Goal: Task Accomplishment & Management: Complete application form

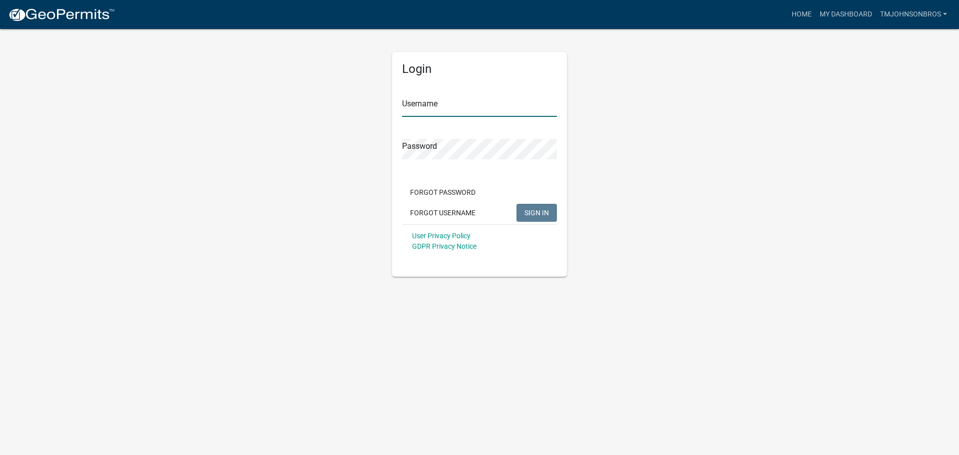
type input "TMJohnsonBros"
click at [545, 218] on button "SIGN IN" at bounding box center [536, 213] width 40 height 18
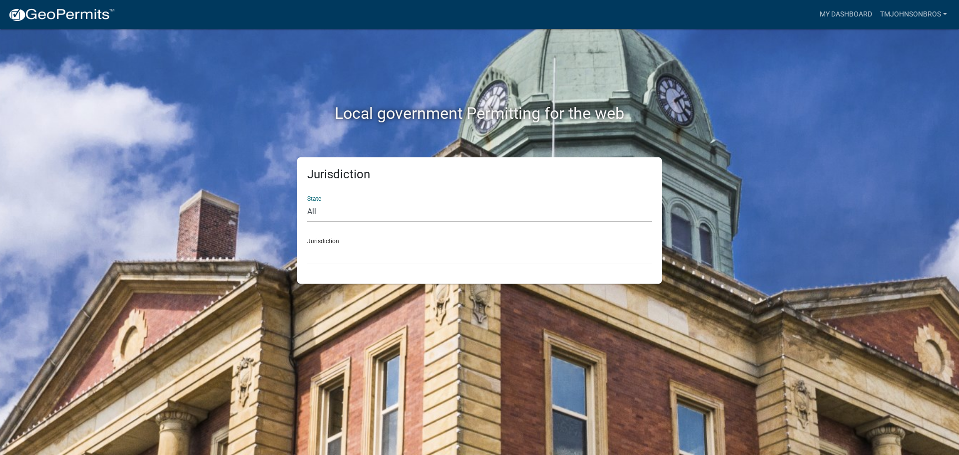
click at [469, 212] on select "All [US_STATE] [US_STATE] [US_STATE] [US_STATE] [US_STATE] [US_STATE] [US_STATE…" at bounding box center [479, 212] width 345 height 20
select select "[US_STATE]"
click at [307, 202] on select "All [US_STATE] [US_STATE] [US_STATE] [US_STATE] [US_STATE] [US_STATE] [US_STATE…" at bounding box center [479, 212] width 345 height 20
click at [368, 253] on select "[GEOGRAPHIC_DATA], [US_STATE] [GEOGRAPHIC_DATA], [US_STATE] [GEOGRAPHIC_DATA], …" at bounding box center [479, 254] width 345 height 20
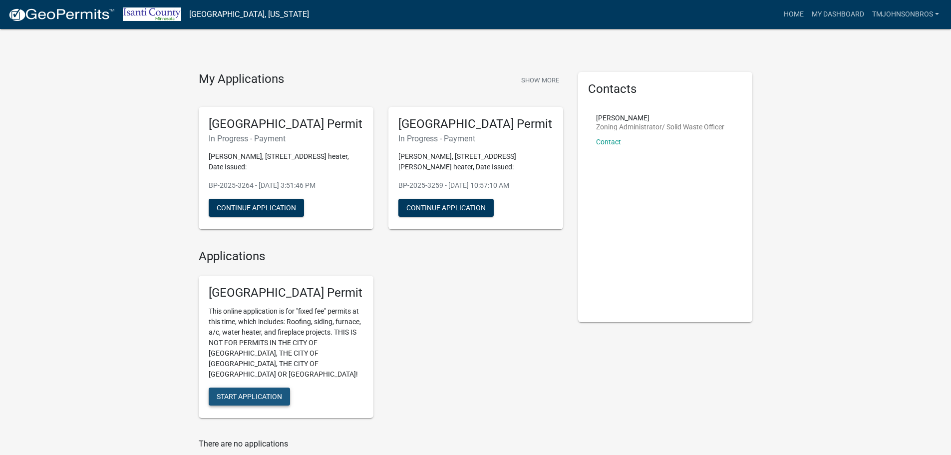
click at [279, 392] on span "Start Application" at bounding box center [249, 396] width 65 height 8
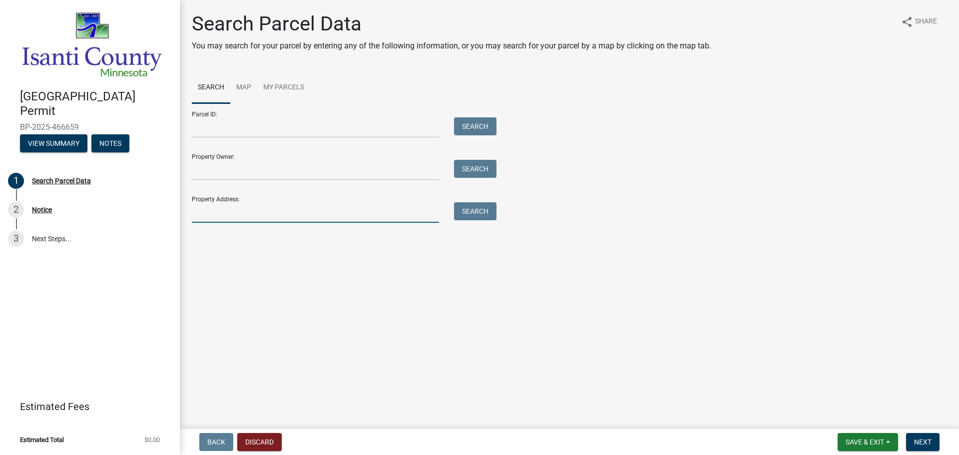
click at [261, 218] on input "Property Address:" at bounding box center [315, 212] width 247 height 20
type input "35341"
click at [464, 223] on div "Search Parcel Data You may search for your parcel by entering any of the follow…" at bounding box center [569, 122] width 770 height 220
click at [464, 213] on button "Search" at bounding box center [475, 211] width 42 height 18
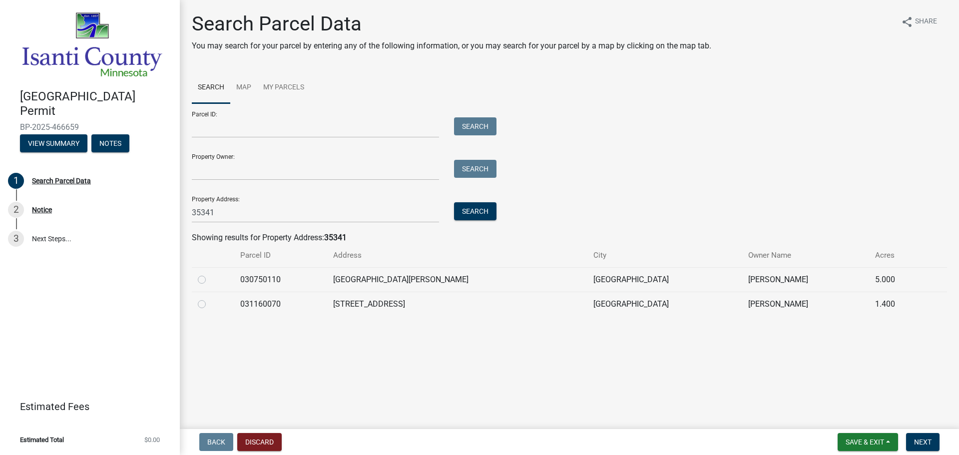
click at [197, 280] on td at bounding box center [213, 279] width 42 height 24
click at [210, 274] on label at bounding box center [210, 274] width 0 height 0
click at [210, 280] on input "radio" at bounding box center [213, 277] width 6 height 6
radio input "true"
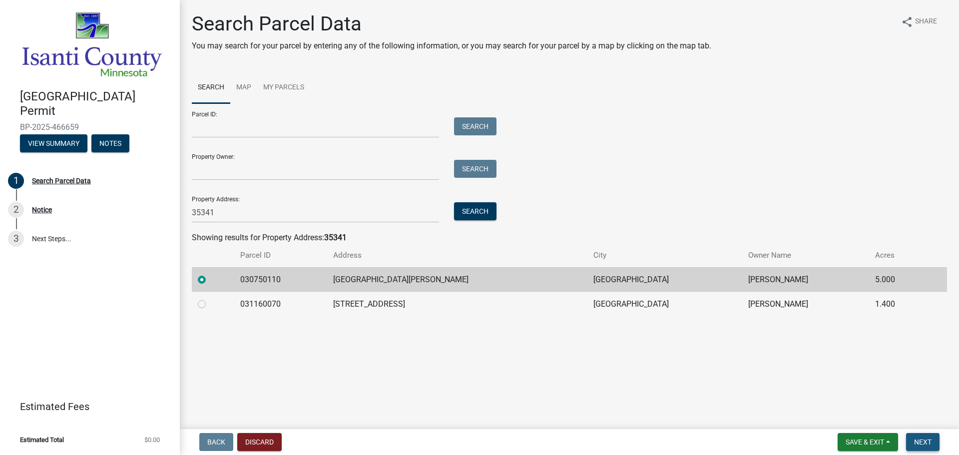
click at [923, 440] on span "Next" at bounding box center [922, 442] width 17 height 8
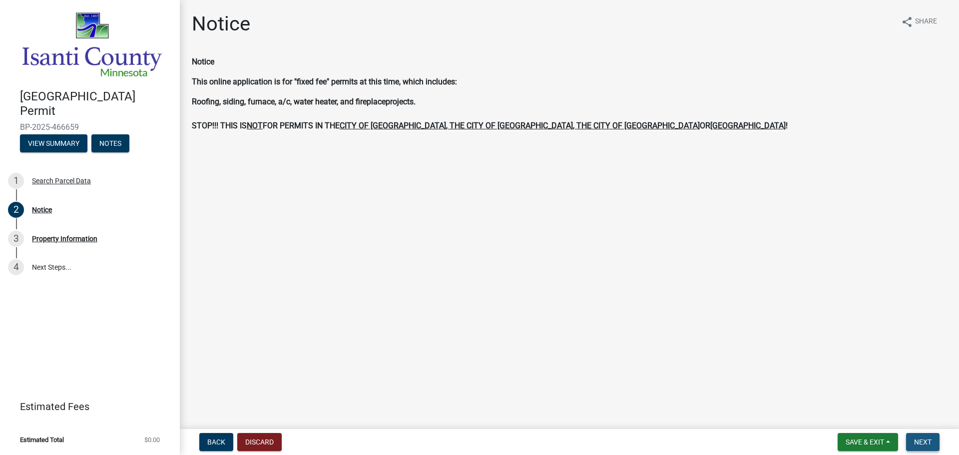
click at [929, 439] on span "Next" at bounding box center [922, 442] width 17 height 8
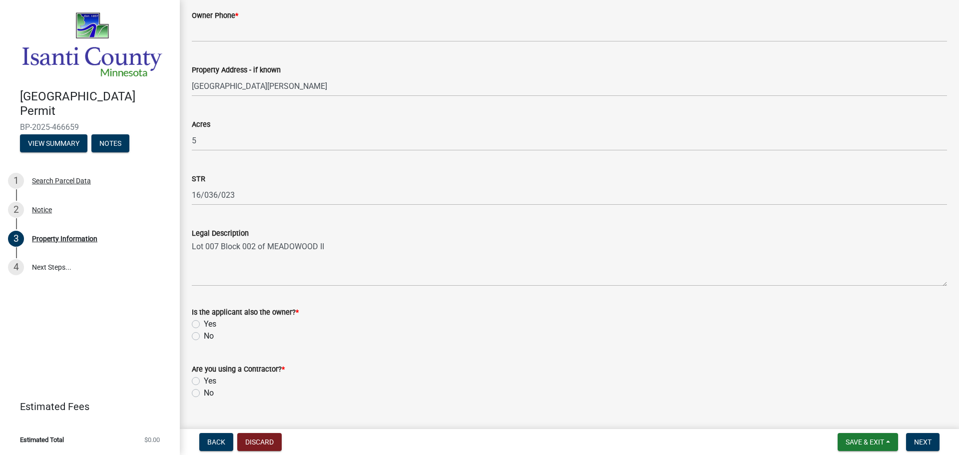
scroll to position [246, 0]
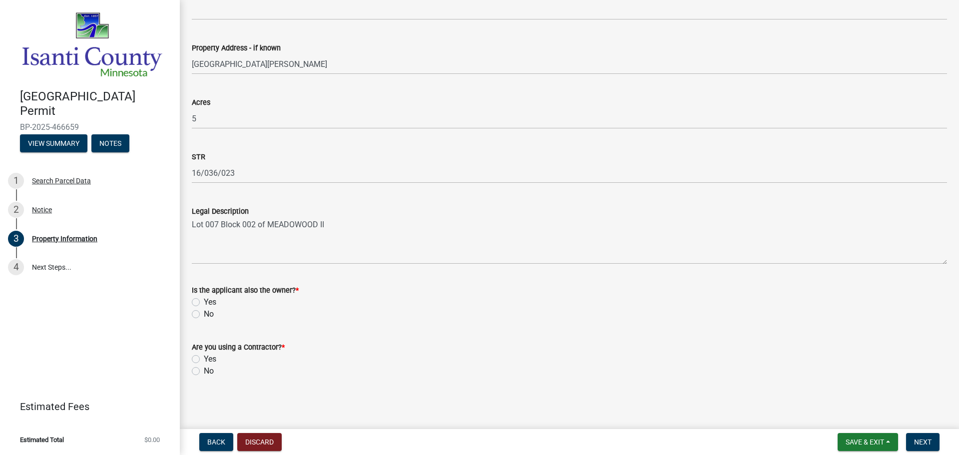
click at [202, 311] on div "No" at bounding box center [569, 314] width 755 height 12
click at [204, 315] on label "No" at bounding box center [209, 314] width 10 height 12
click at [204, 315] on input "No" at bounding box center [207, 311] width 6 height 6
radio input "true"
click at [204, 362] on label "Yes" at bounding box center [210, 359] width 12 height 12
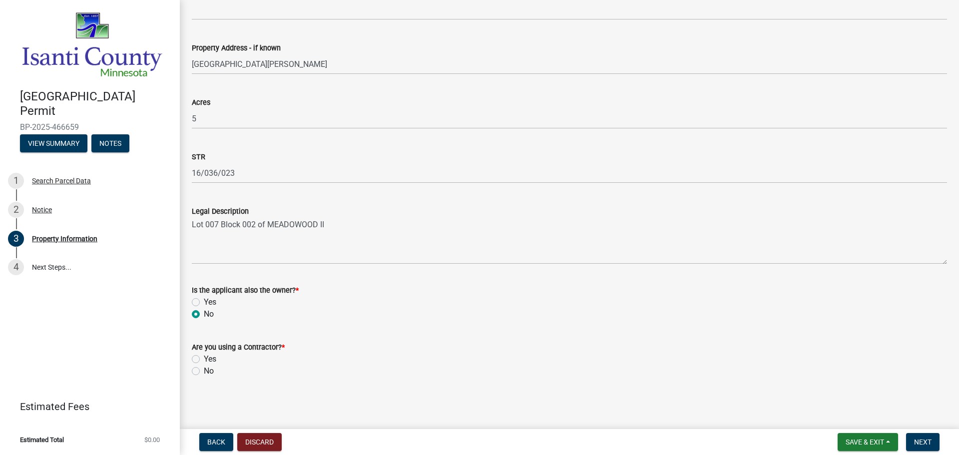
click at [204, 359] on input "Yes" at bounding box center [207, 356] width 6 height 6
radio input "true"
click at [204, 368] on label "No" at bounding box center [209, 371] width 10 height 12
click at [204, 368] on input "No" at bounding box center [207, 368] width 6 height 6
radio input "true"
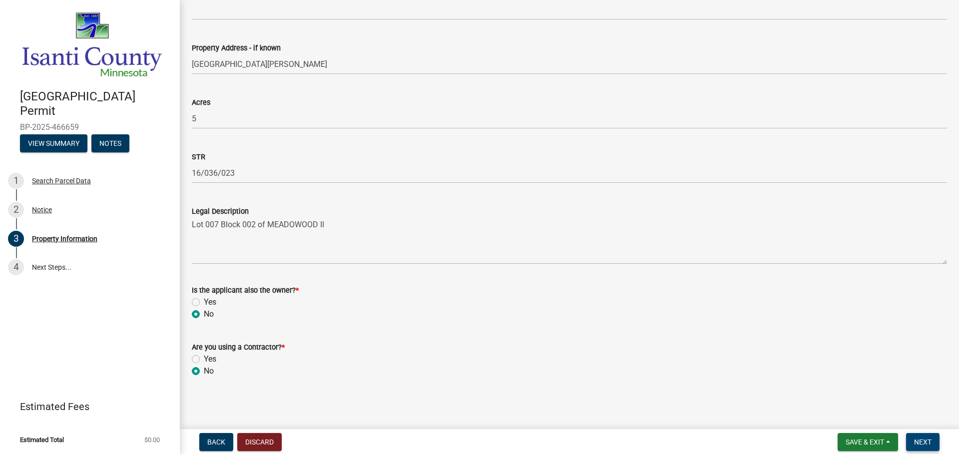
click at [921, 444] on span "Next" at bounding box center [922, 442] width 17 height 8
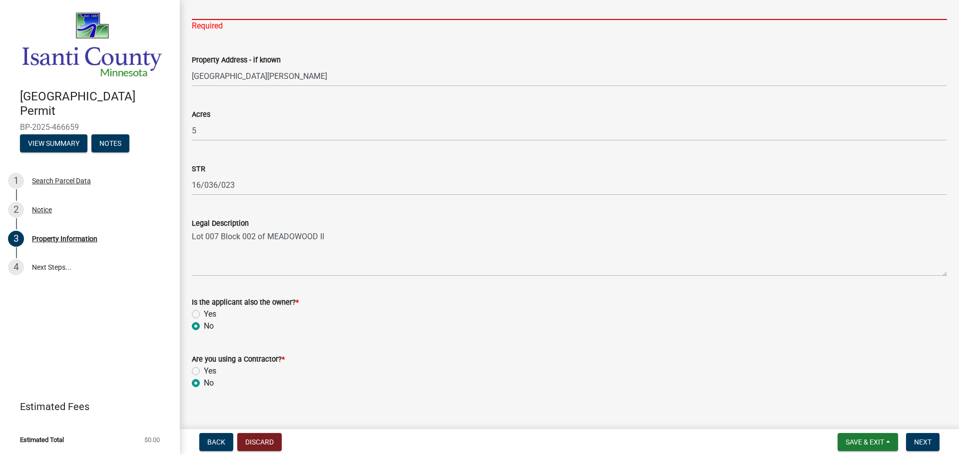
drag, startPoint x: 251, startPoint y: 2, endPoint x: 251, endPoint y: 8, distance: 6.5
click at [251, 4] on input "Owner Phone *" at bounding box center [569, 10] width 755 height 20
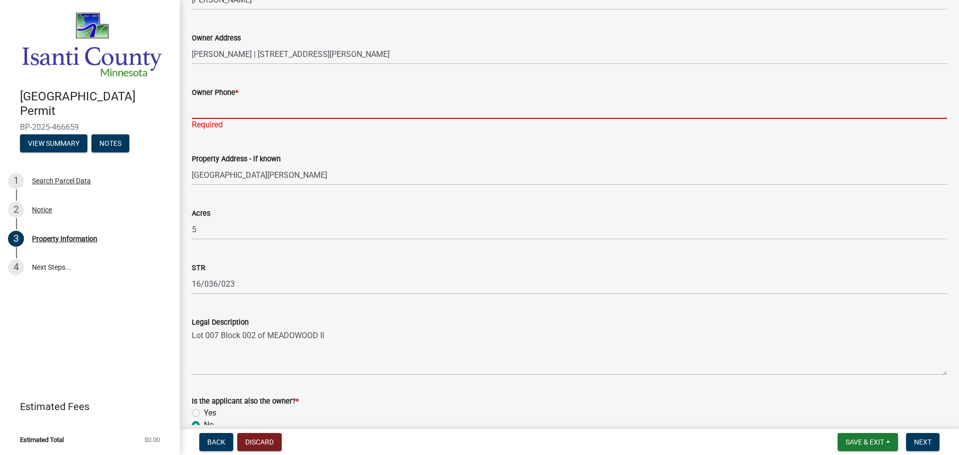
scroll to position [146, 0]
click at [207, 105] on input "Owner Phone *" at bounding box center [569, 109] width 755 height 20
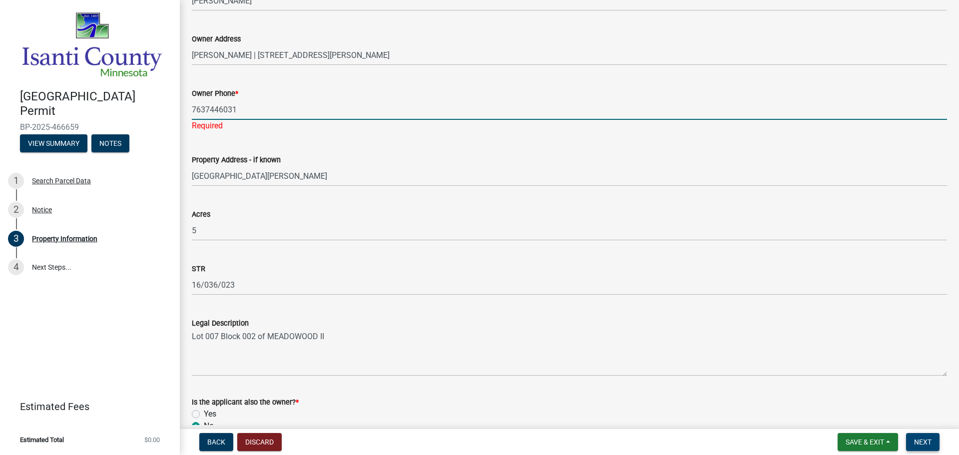
type input "7637446031"
click at [914, 445] on button "Next" at bounding box center [922, 442] width 33 height 18
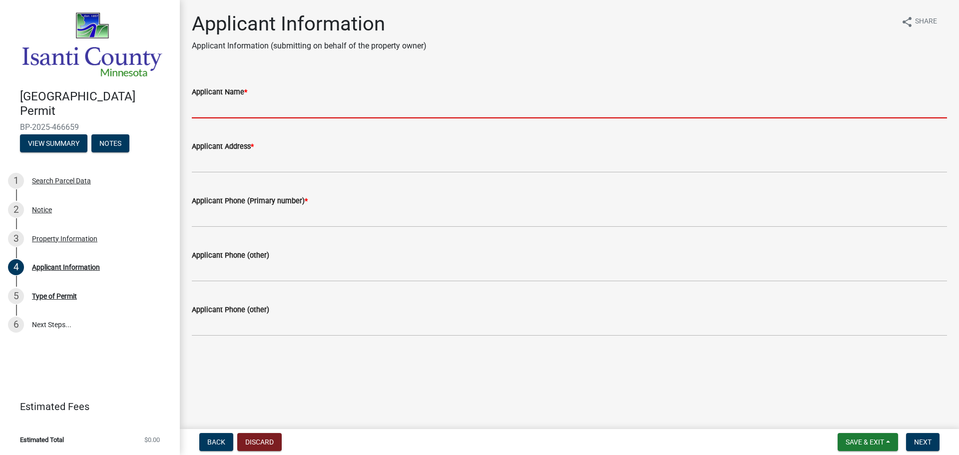
click at [262, 107] on input "Applicant Name *" at bounding box center [569, 108] width 755 height 20
type input "[PERSON_NAME] BROS"
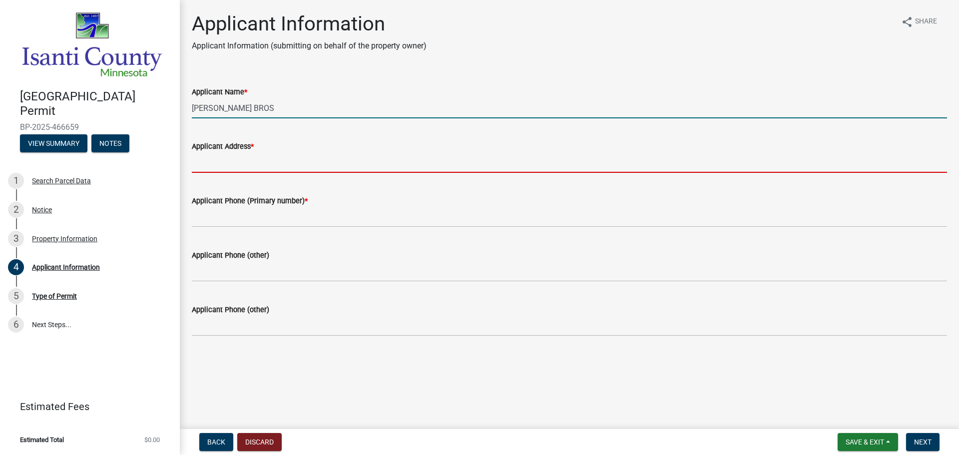
click at [286, 164] on input "Applicant Address *" at bounding box center [569, 162] width 755 height 20
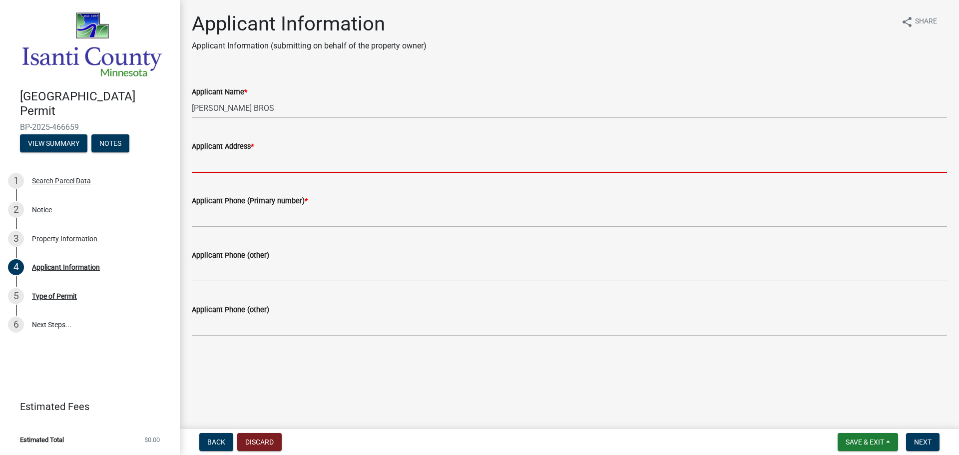
type input "37258 HWY 65 NE P.O. BOX 101Grandy, MN 55029"
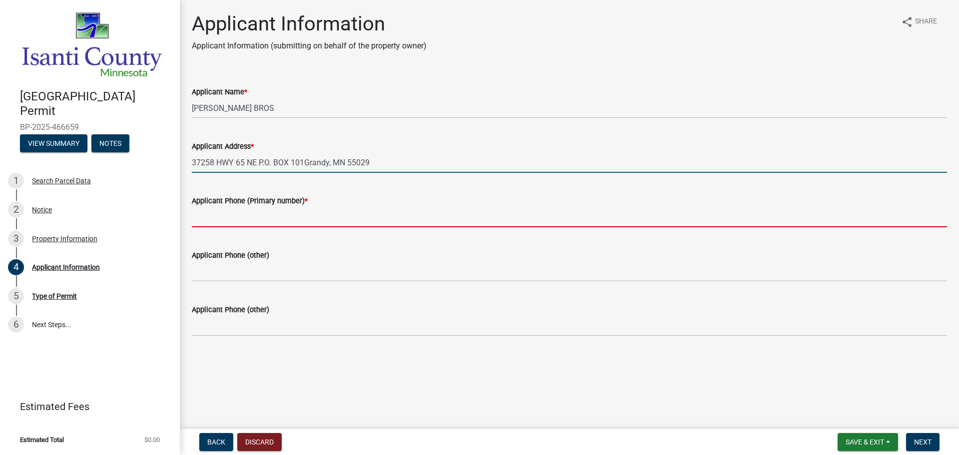
type input "7636893141"
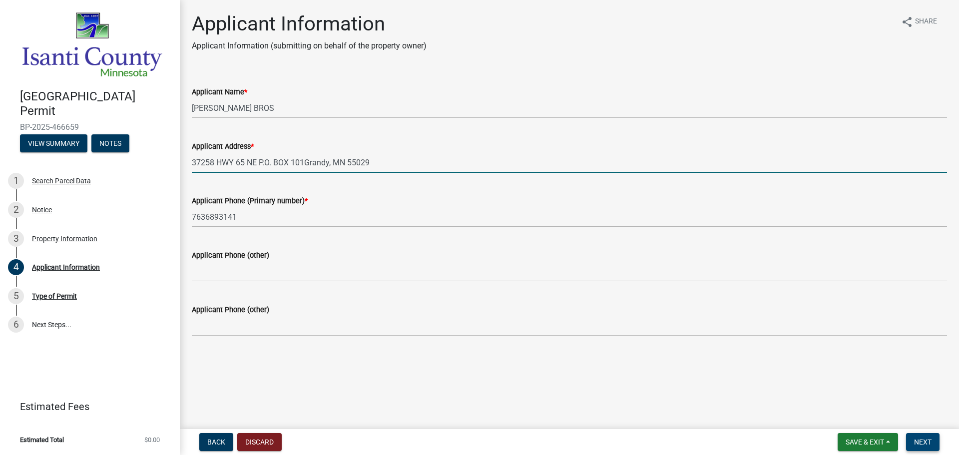
click at [927, 439] on span "Next" at bounding box center [922, 442] width 17 height 8
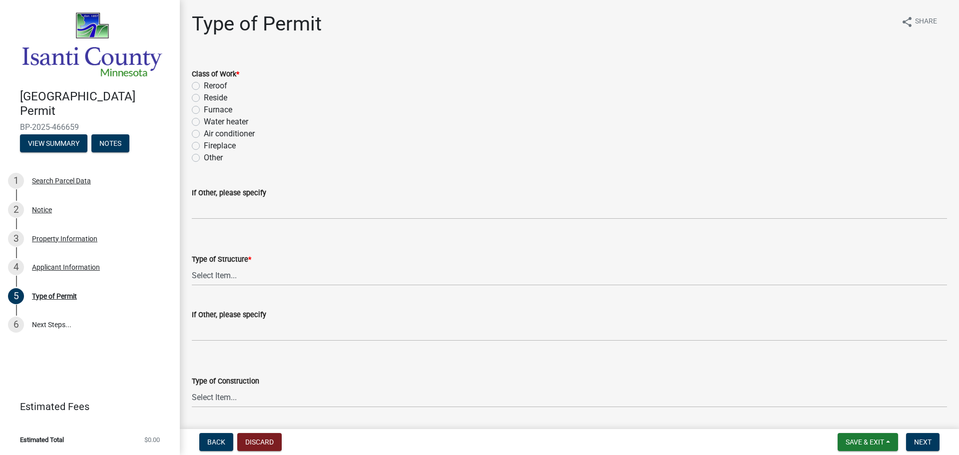
click at [204, 124] on label "Water heater" at bounding box center [226, 122] width 44 height 12
click at [204, 122] on input "Water heater" at bounding box center [207, 119] width 6 height 6
radio input "true"
click at [246, 276] on select "Select Item... Accessory Commercial Single Family Agricultural Other N/A" at bounding box center [569, 275] width 755 height 20
click at [192, 265] on select "Select Item... Accessory Commercial Single Family Agricultural Other N/A" at bounding box center [569, 275] width 755 height 20
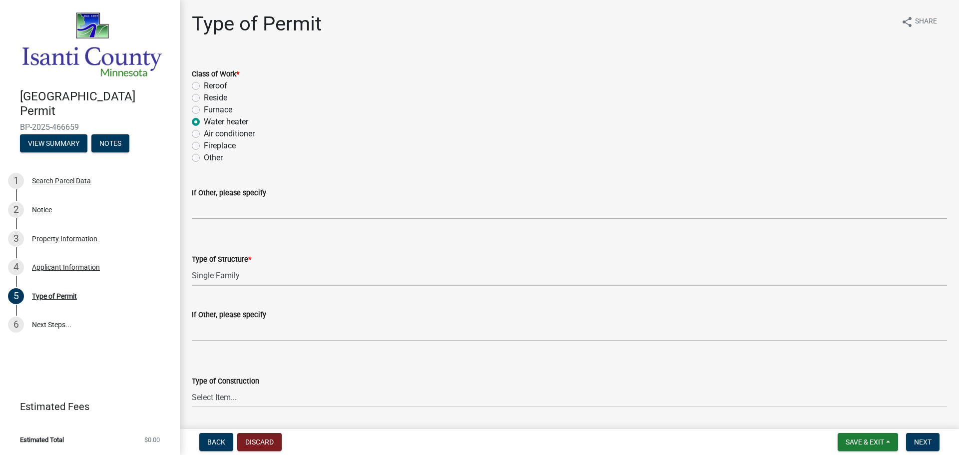
select select "eb4da8a3-282e-4d3e-a231-485219132635"
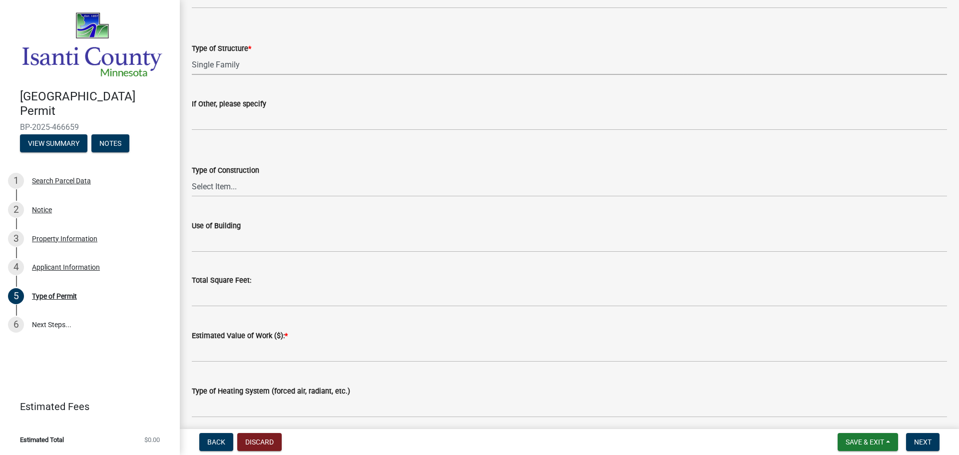
scroll to position [250, 0]
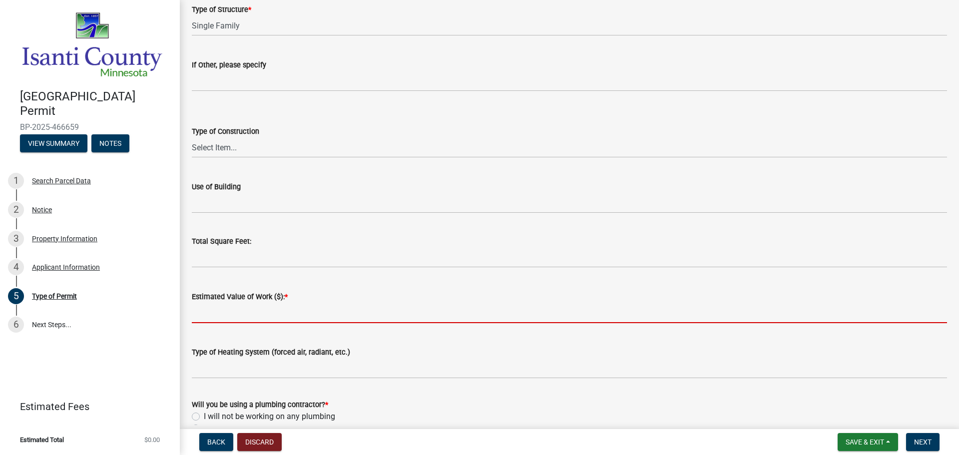
click at [290, 316] on input "text" at bounding box center [569, 313] width 755 height 20
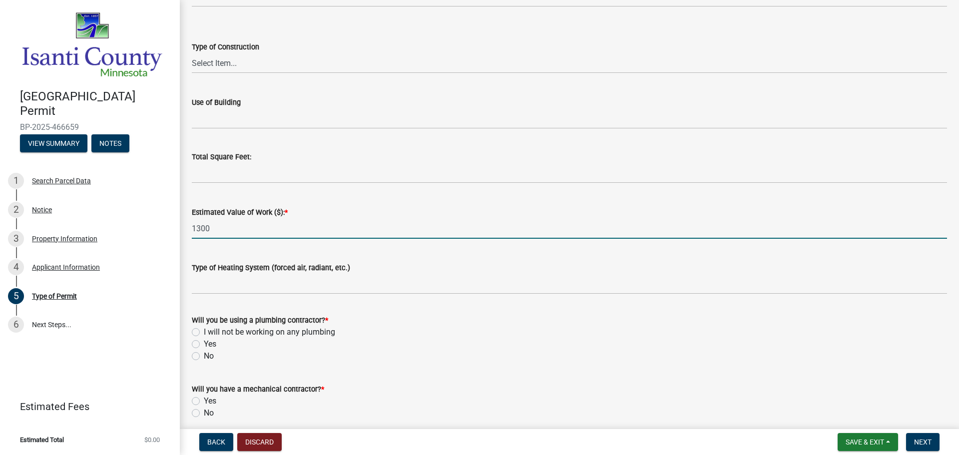
scroll to position [350, 0]
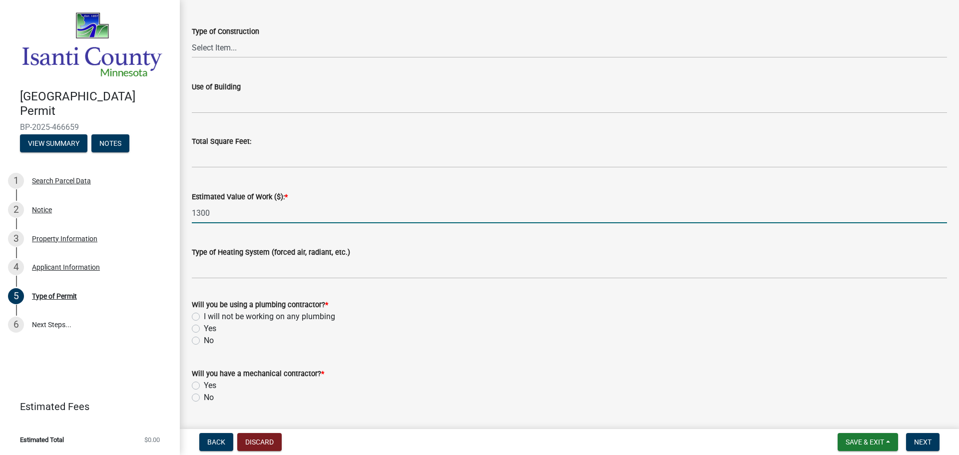
type input "1300"
click at [443, 304] on div "Will you be using a plumbing contractor? *" at bounding box center [569, 305] width 755 height 12
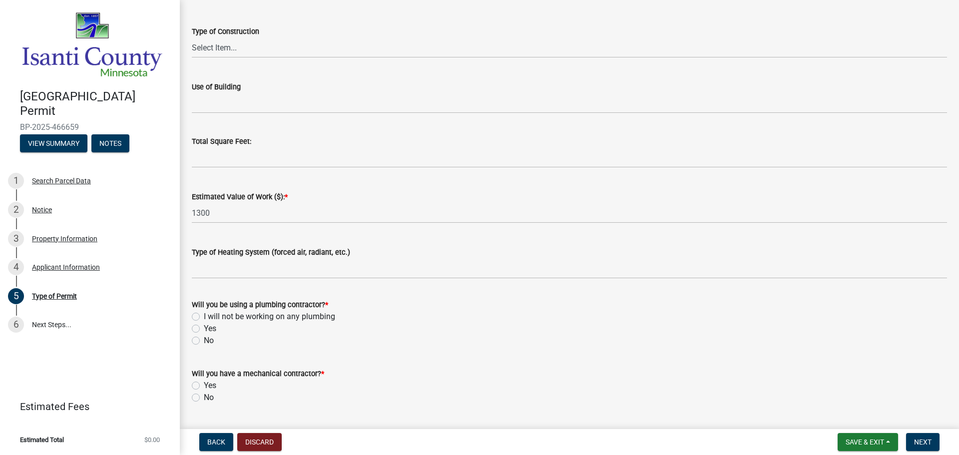
drag, startPoint x: 199, startPoint y: 326, endPoint x: 194, endPoint y: 341, distance: 15.6
click at [204, 327] on label "Yes" at bounding box center [210, 329] width 12 height 12
click at [204, 327] on input "Yes" at bounding box center [207, 326] width 6 height 6
radio input "true"
click at [191, 399] on div "Will you have a mechanical contractor? * Yes No" at bounding box center [569, 379] width 770 height 48
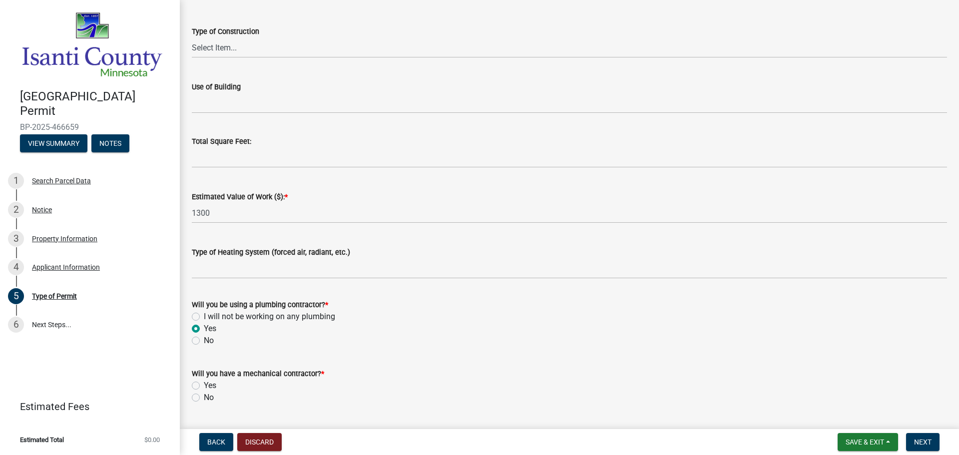
click at [204, 395] on label "No" at bounding box center [209, 397] width 10 height 12
click at [204, 395] on input "No" at bounding box center [207, 394] width 6 height 6
radio input "true"
click at [923, 443] on span "Next" at bounding box center [922, 442] width 17 height 8
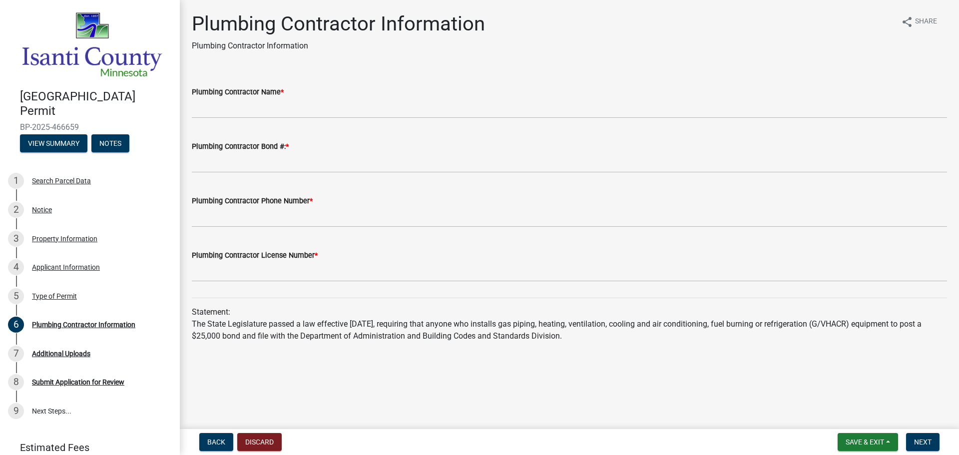
click at [279, 96] on div "Plumbing Contractor Name *" at bounding box center [569, 92] width 755 height 12
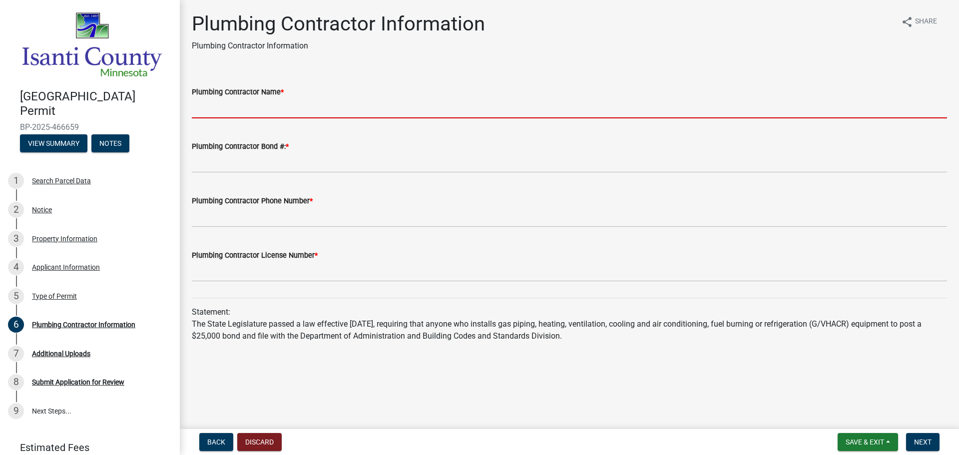
click at [281, 106] on input "Plumbing Contractor Name *" at bounding box center [569, 108] width 755 height 20
type input "[PERSON_NAME] BROS."
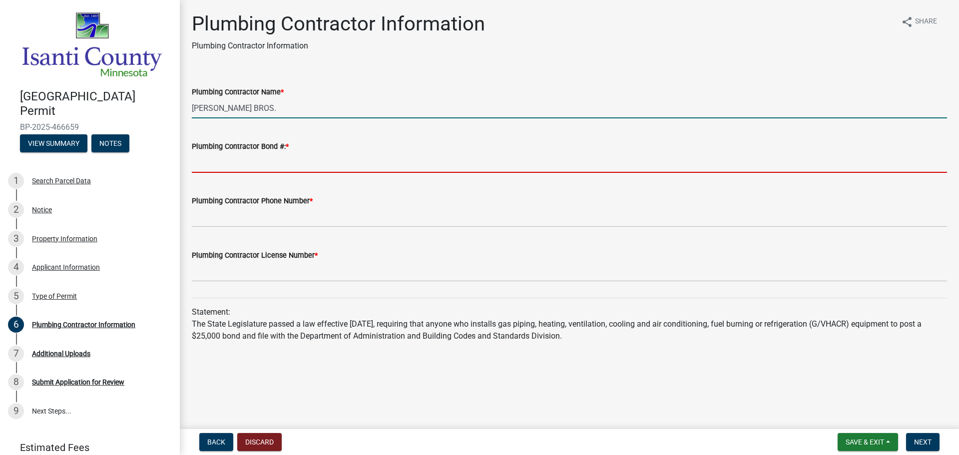
click at [290, 160] on input "Plumbing Contractor Bond #: *" at bounding box center [569, 162] width 755 height 20
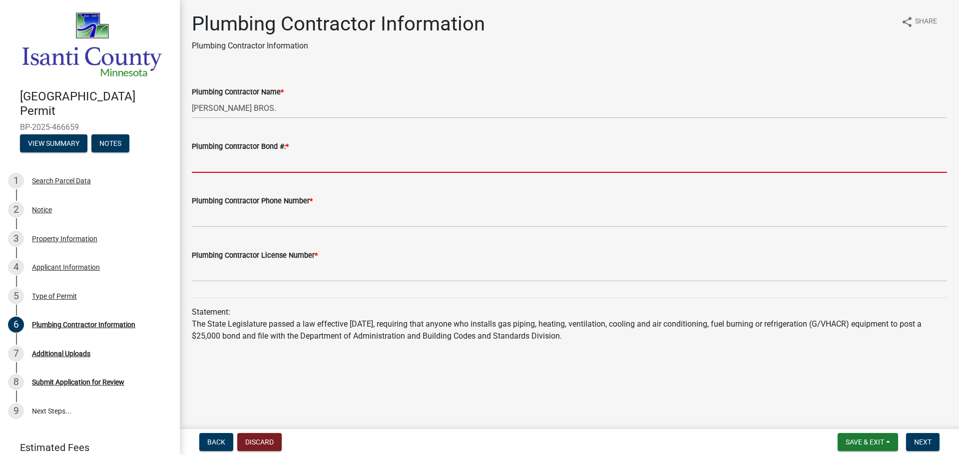
type input "PC644464"
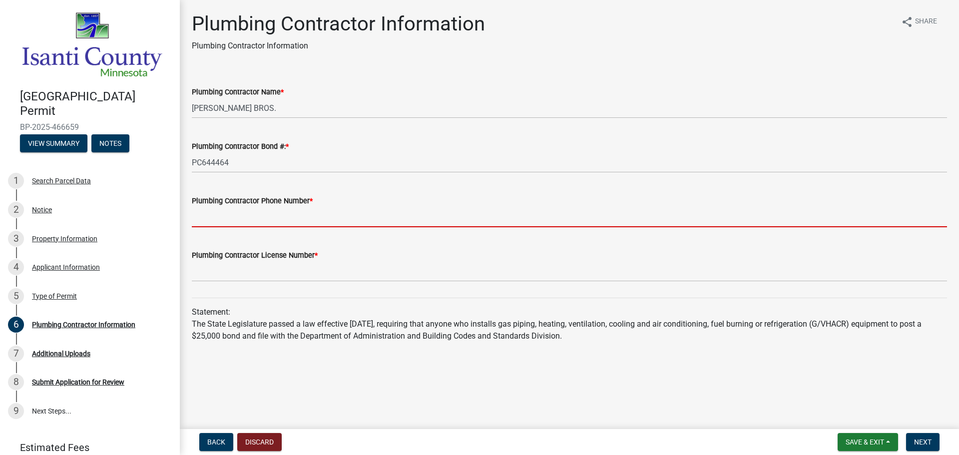
drag, startPoint x: 276, startPoint y: 213, endPoint x: 276, endPoint y: 227, distance: 14.0
click at [276, 215] on input "Plumbing Contractor Phone Number *" at bounding box center [569, 217] width 755 height 20
type input "7636893141"
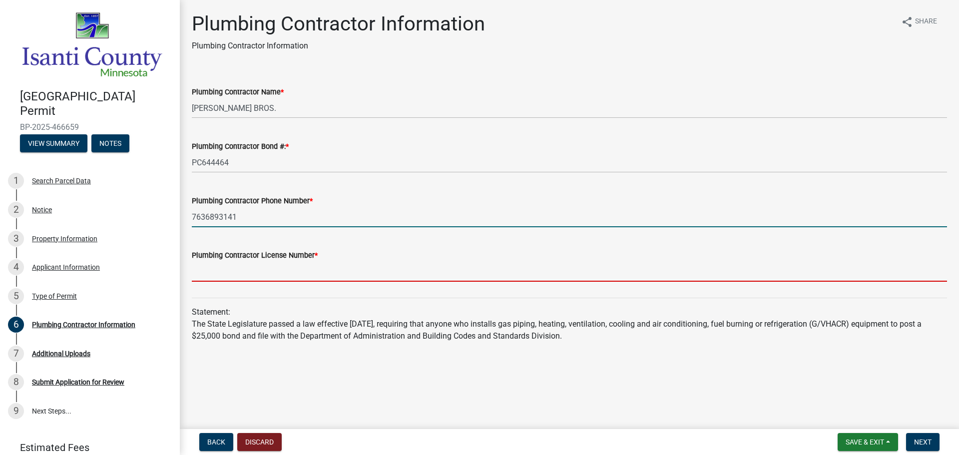
click at [268, 267] on input "Plumbing Contractor License Number *" at bounding box center [569, 271] width 755 height 20
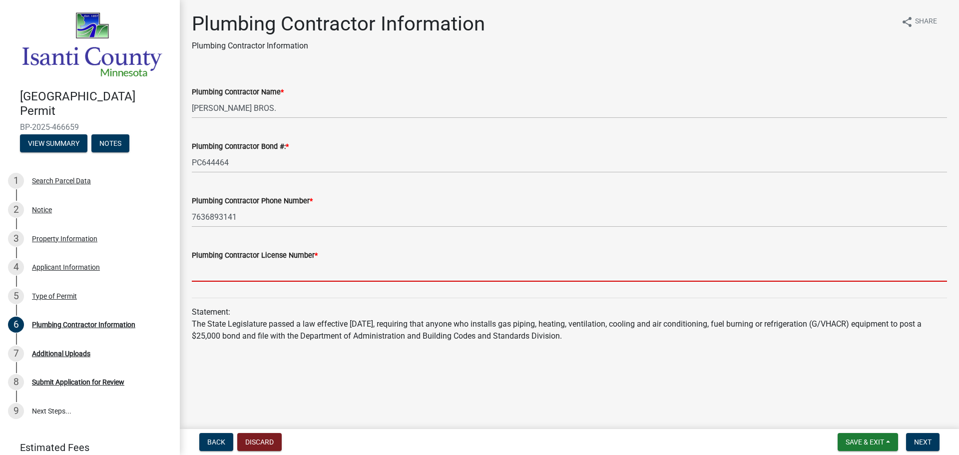
type input "PC644464"
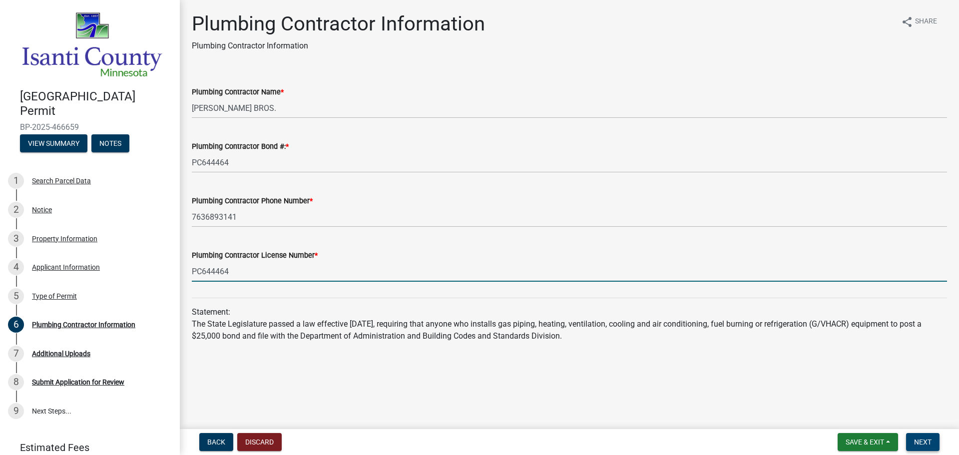
click at [915, 447] on button "Next" at bounding box center [922, 442] width 33 height 18
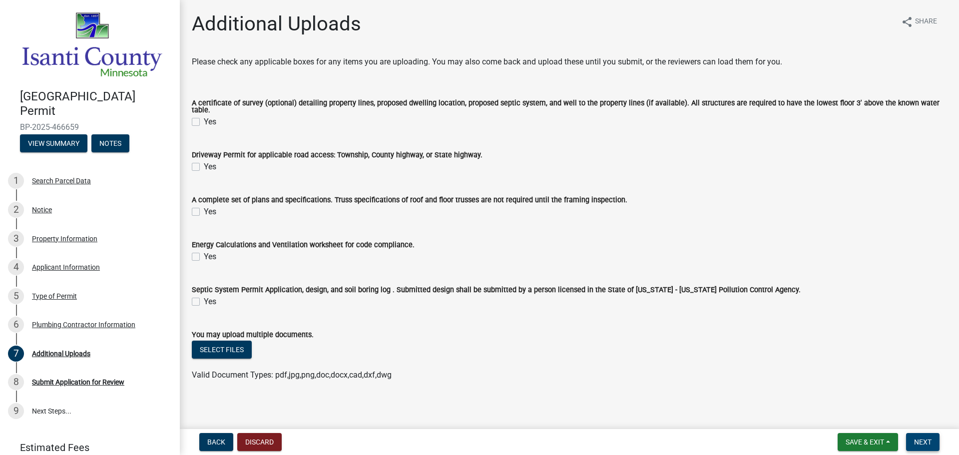
click at [928, 439] on span "Next" at bounding box center [922, 442] width 17 height 8
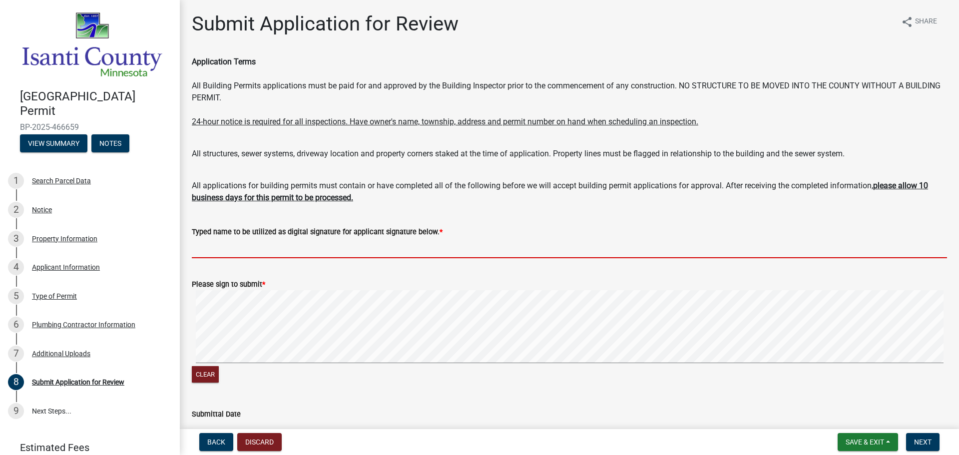
click at [375, 247] on input "Typed name to be utilized as digital signature for applicant signature below. *" at bounding box center [569, 248] width 755 height 20
type input "[PERSON_NAME]"
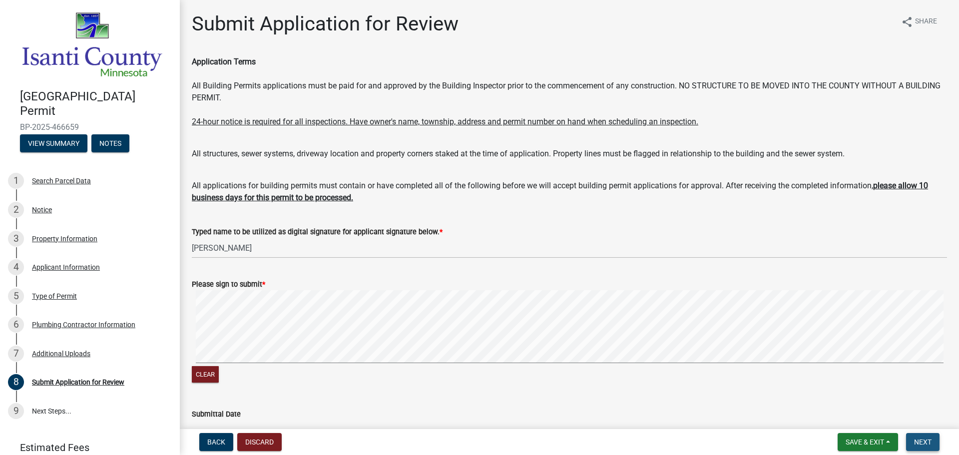
click at [922, 442] on span "Next" at bounding box center [922, 442] width 17 height 8
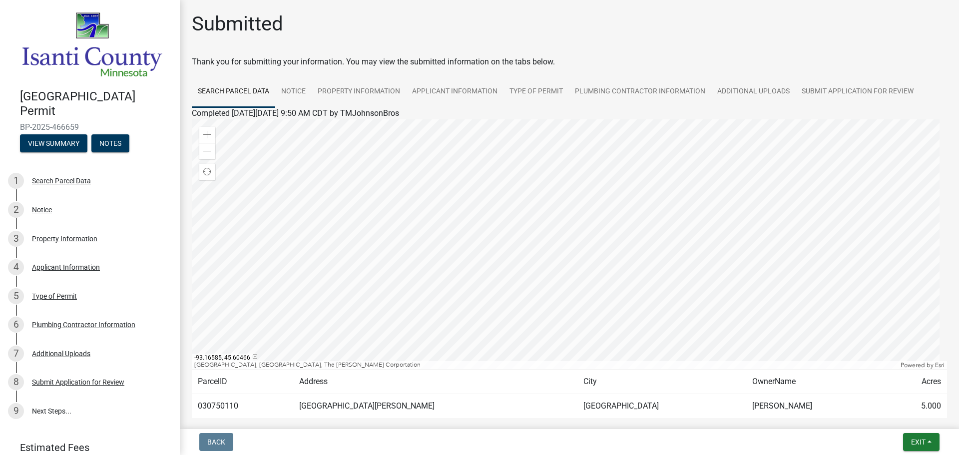
scroll to position [52, 0]
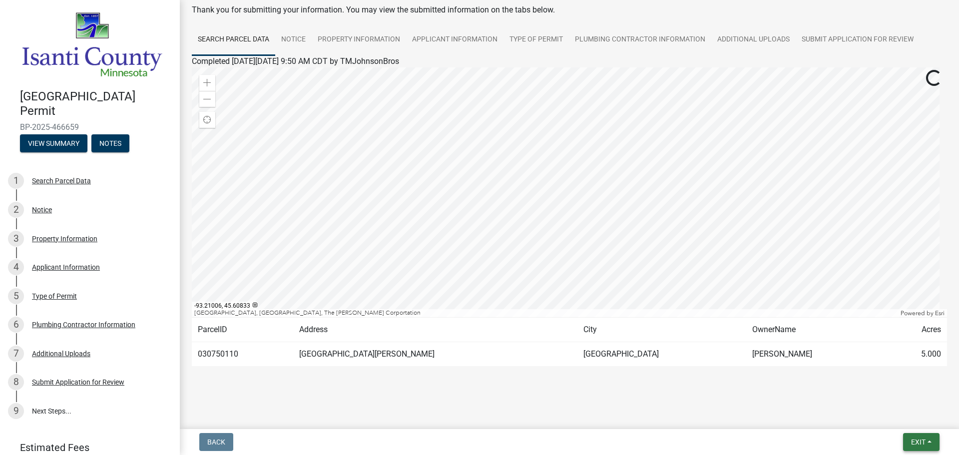
click at [920, 437] on button "Exit" at bounding box center [921, 442] width 36 height 18
click at [911, 416] on button "Save & Exit" at bounding box center [899, 416] width 80 height 24
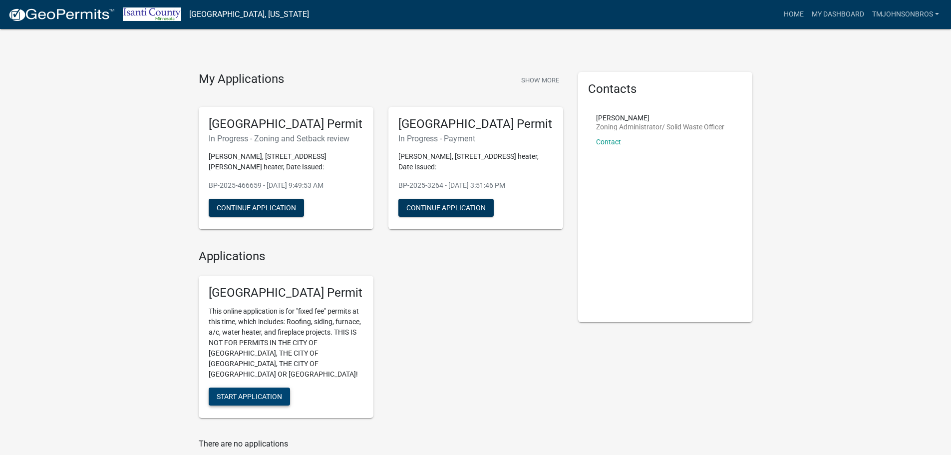
click at [239, 390] on button "Start Application" at bounding box center [249, 396] width 81 height 18
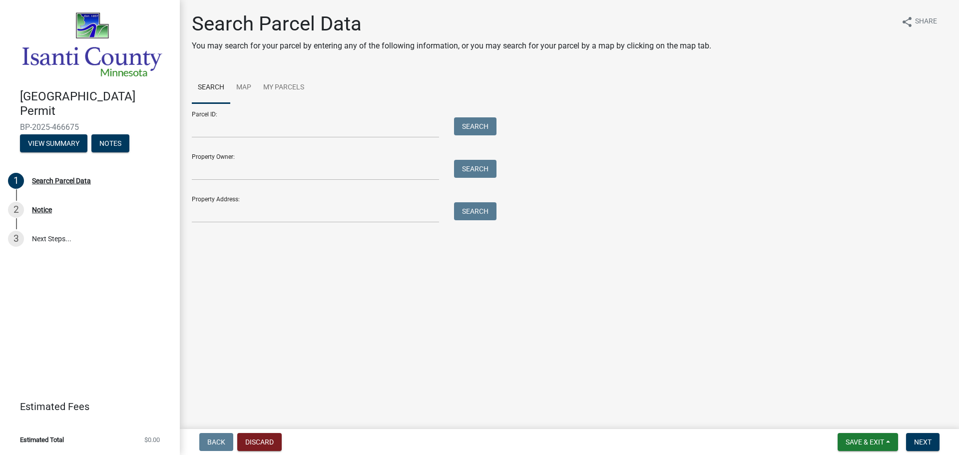
click at [248, 203] on div "Property Address: Search" at bounding box center [342, 205] width 300 height 34
click at [249, 211] on input "Property Address:" at bounding box center [315, 212] width 247 height 20
type input "4542"
click at [472, 213] on button "Search" at bounding box center [475, 211] width 42 height 18
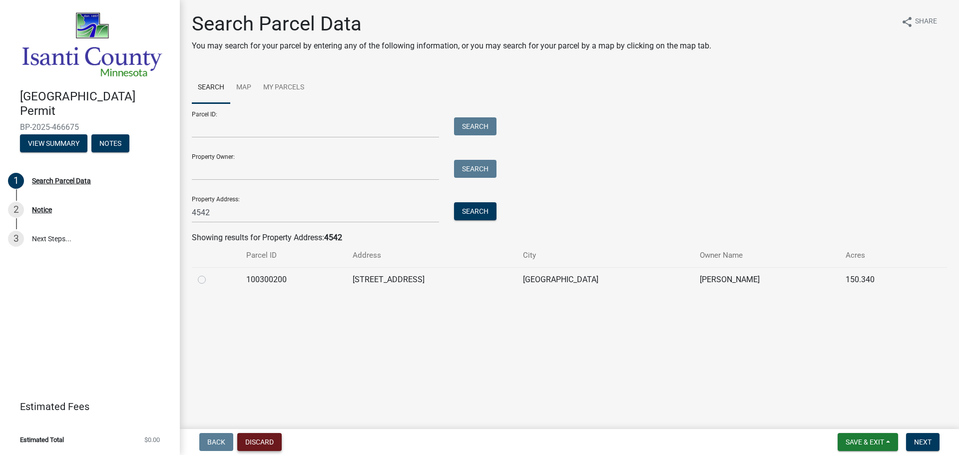
click at [253, 440] on button "Discard" at bounding box center [259, 442] width 44 height 18
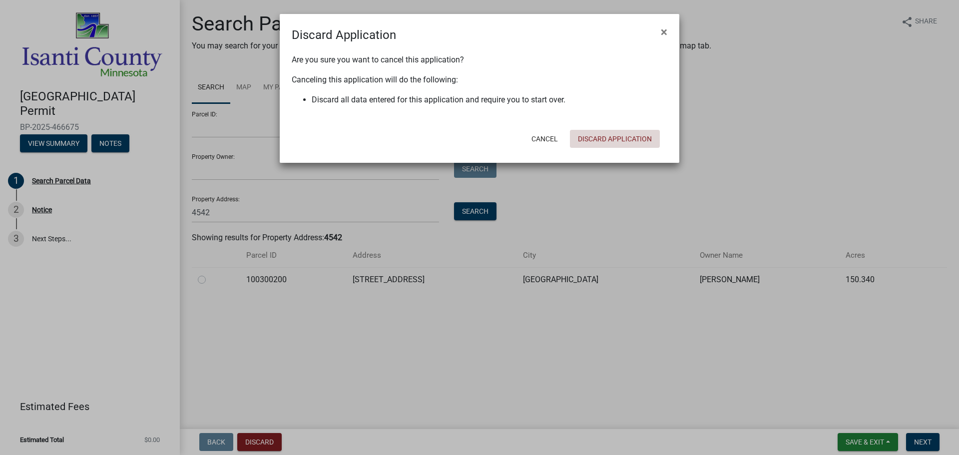
click at [616, 142] on button "Discard Application" at bounding box center [615, 139] width 90 height 18
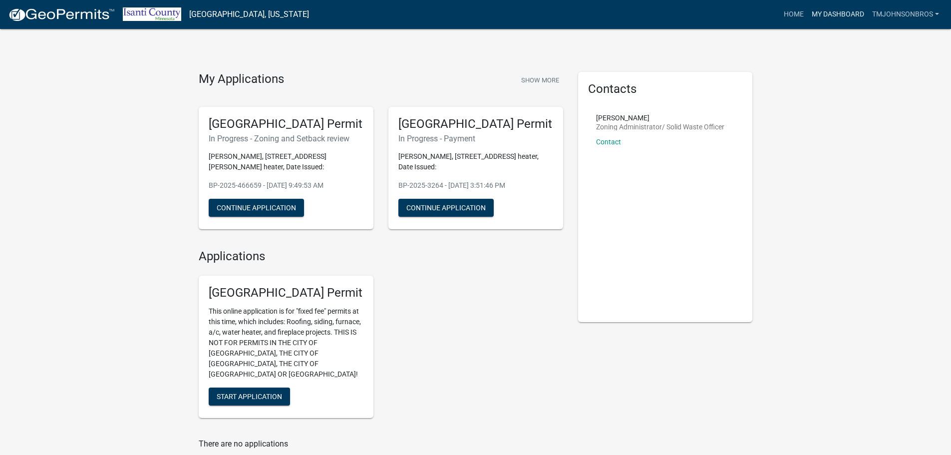
click at [813, 11] on link "My Dashboard" at bounding box center [838, 14] width 60 height 19
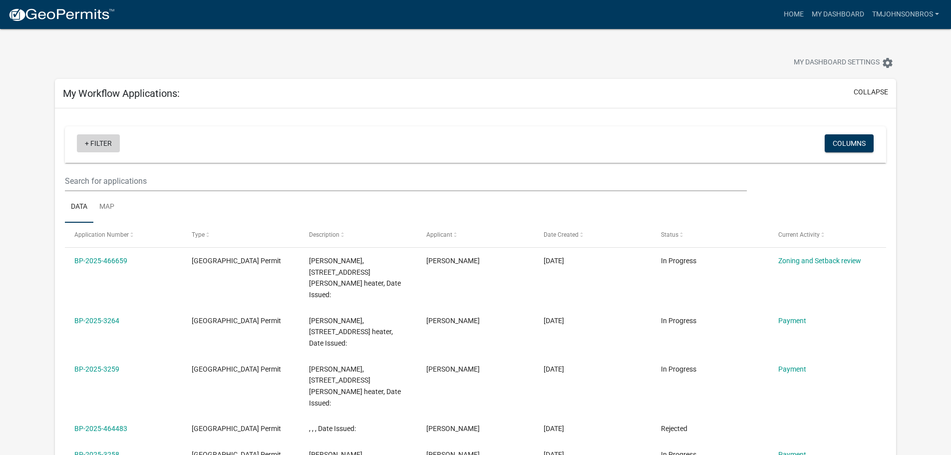
click at [100, 141] on link "+ Filter" at bounding box center [98, 143] width 43 height 18
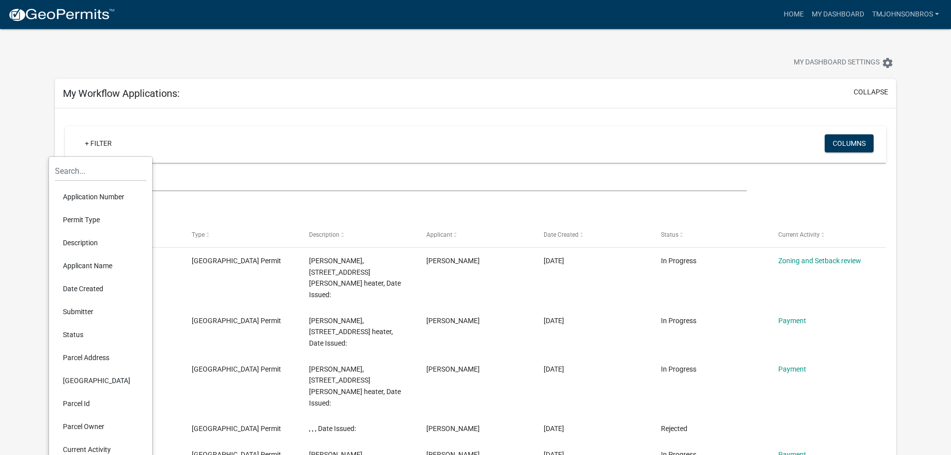
click at [91, 359] on li "Parcel Address" at bounding box center [100, 357] width 91 height 23
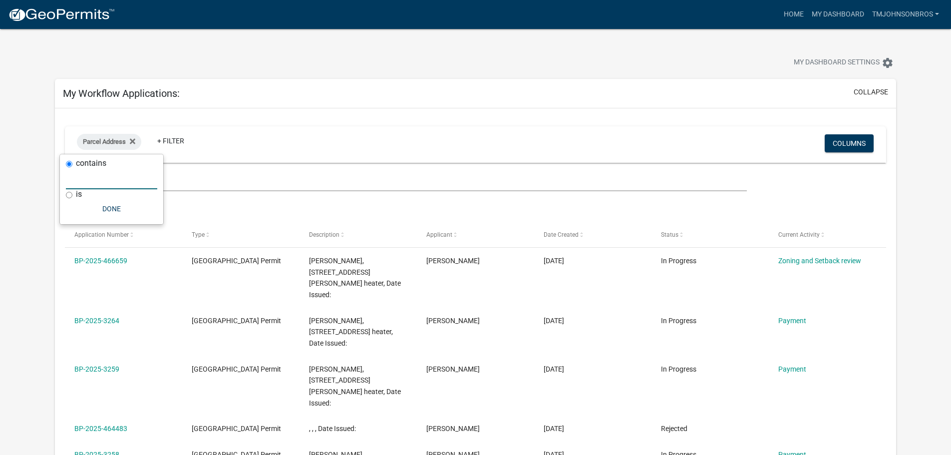
click at [133, 177] on input "text" at bounding box center [111, 179] width 91 height 20
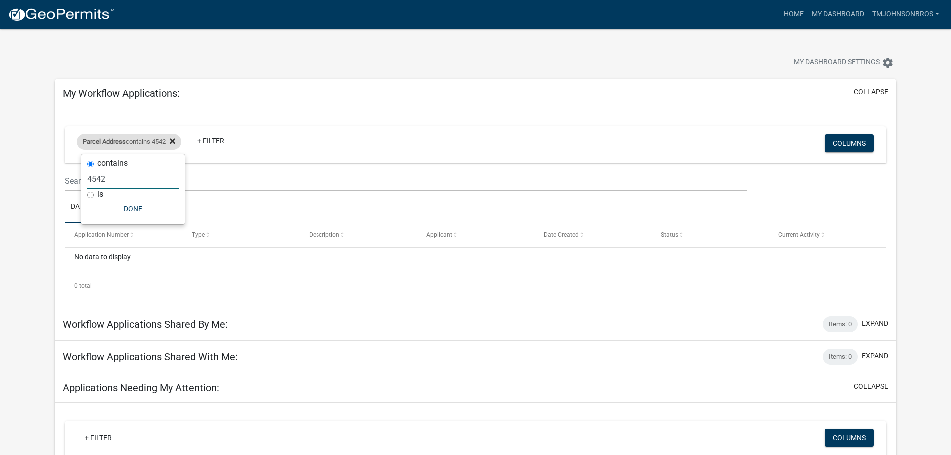
type input "4542"
click at [175, 138] on icon at bounding box center [172, 141] width 5 height 8
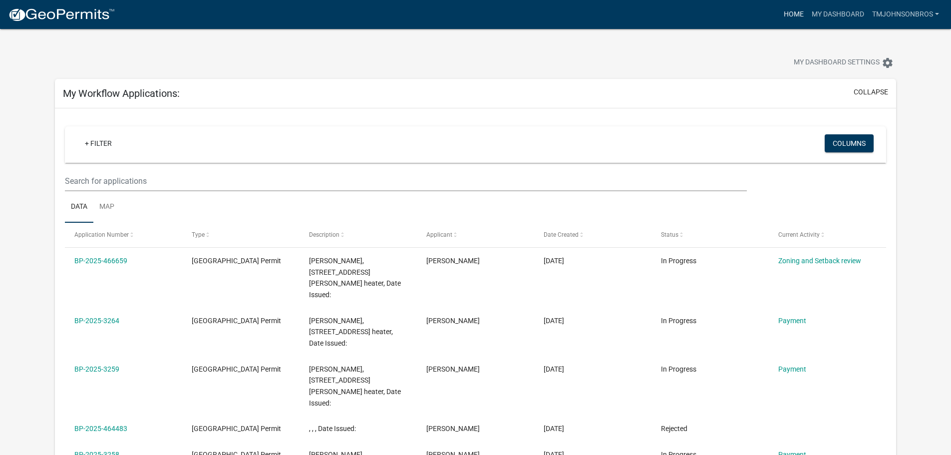
click at [799, 8] on link "Home" at bounding box center [794, 14] width 28 height 19
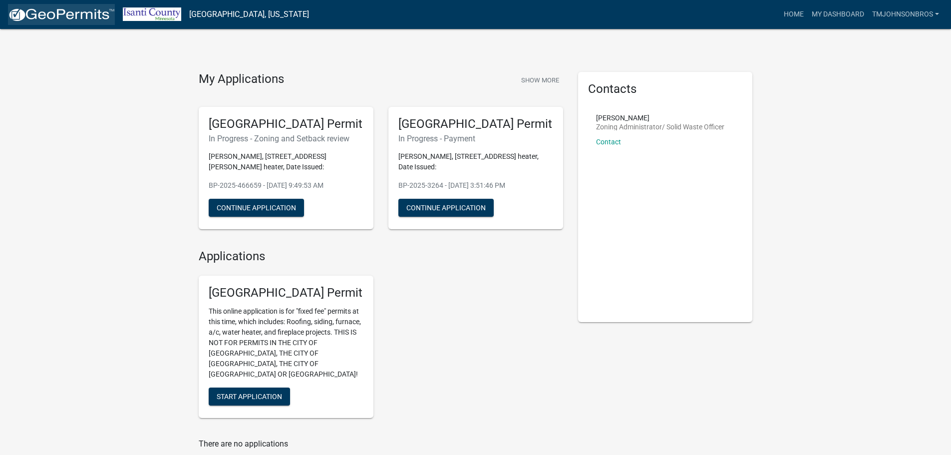
click at [63, 11] on img at bounding box center [61, 14] width 107 height 15
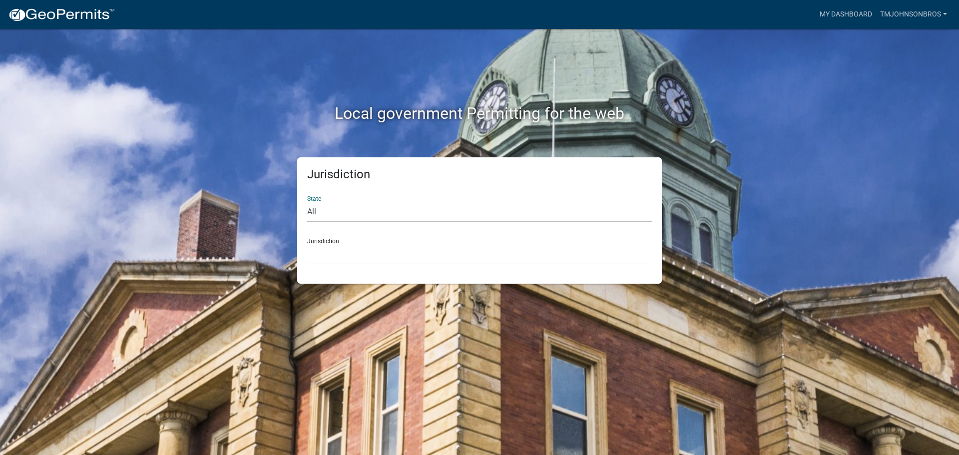
click at [416, 208] on select "All [US_STATE] [US_STATE] [US_STATE] [US_STATE] [US_STATE] [US_STATE] [US_STATE…" at bounding box center [479, 212] width 345 height 20
select select "[US_STATE]"
click at [307, 202] on select "All [US_STATE] [US_STATE] [US_STATE] [US_STATE] [US_STATE] [US_STATE] [US_STATE…" at bounding box center [479, 212] width 345 height 20
click at [375, 245] on select "[GEOGRAPHIC_DATA], [US_STATE] [GEOGRAPHIC_DATA], [US_STATE] [GEOGRAPHIC_DATA], …" at bounding box center [479, 254] width 345 height 20
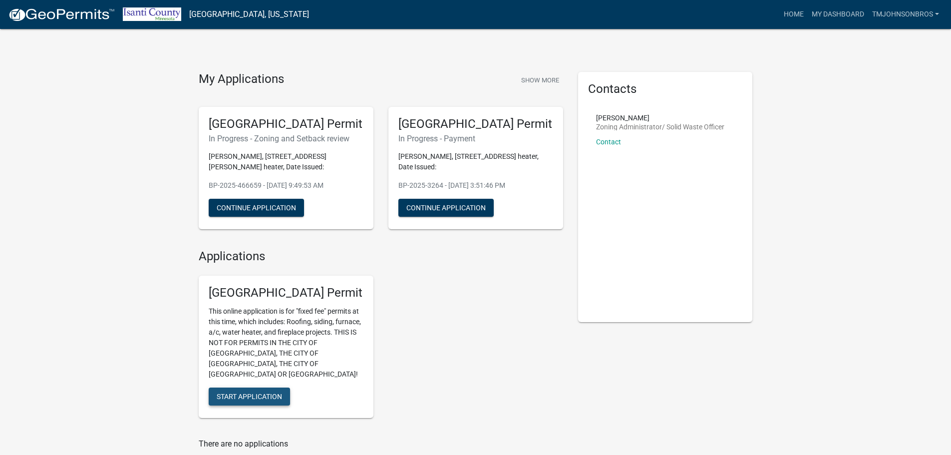
click at [273, 392] on span "Start Application" at bounding box center [249, 396] width 65 height 8
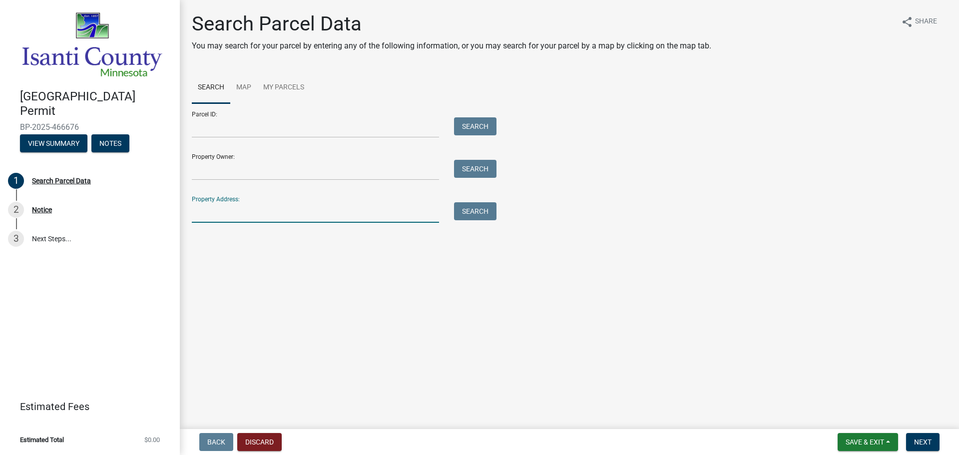
click at [246, 210] on input "Property Address:" at bounding box center [315, 212] width 247 height 20
type input "4542"
click at [469, 209] on button "Search" at bounding box center [475, 211] width 42 height 18
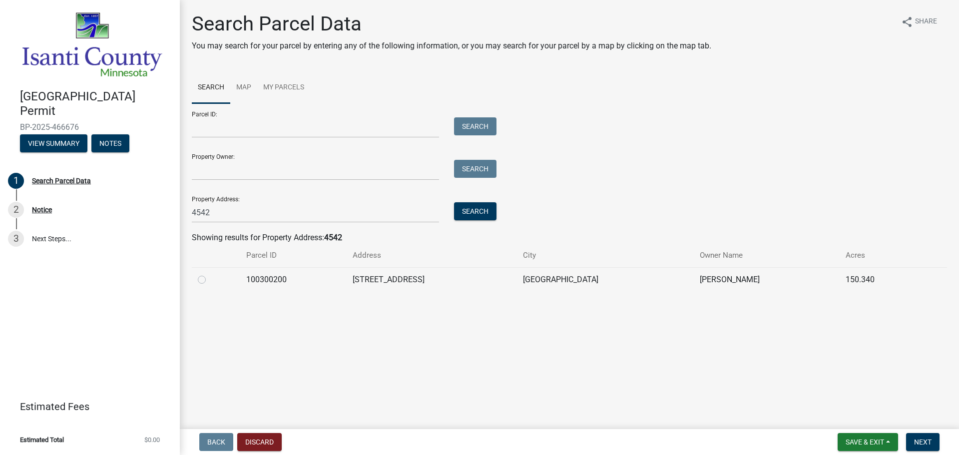
click at [210, 274] on label at bounding box center [210, 274] width 0 height 0
click at [210, 280] on input "radio" at bounding box center [213, 277] width 6 height 6
radio input "true"
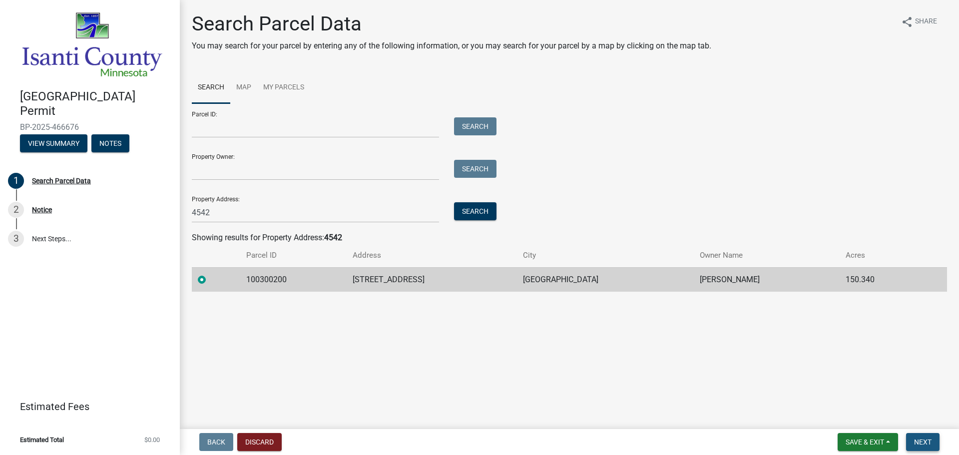
click at [921, 444] on span "Next" at bounding box center [922, 442] width 17 height 8
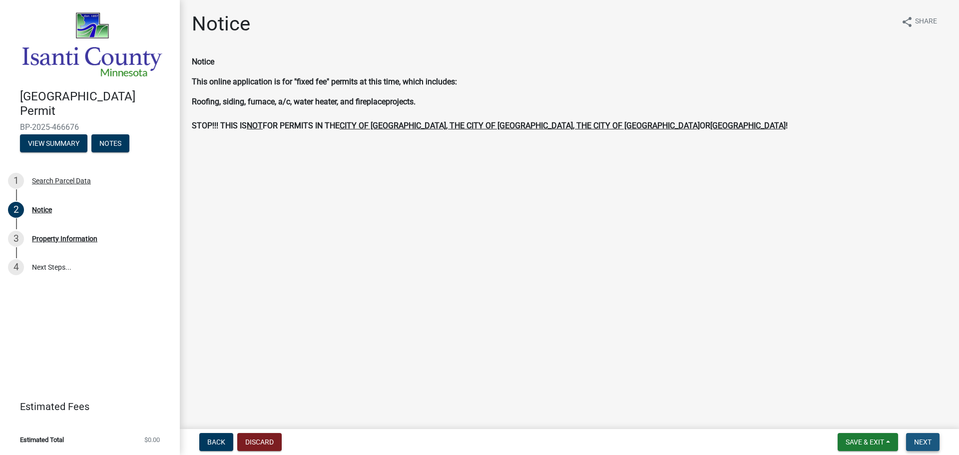
click at [919, 433] on button "Next" at bounding box center [922, 442] width 33 height 18
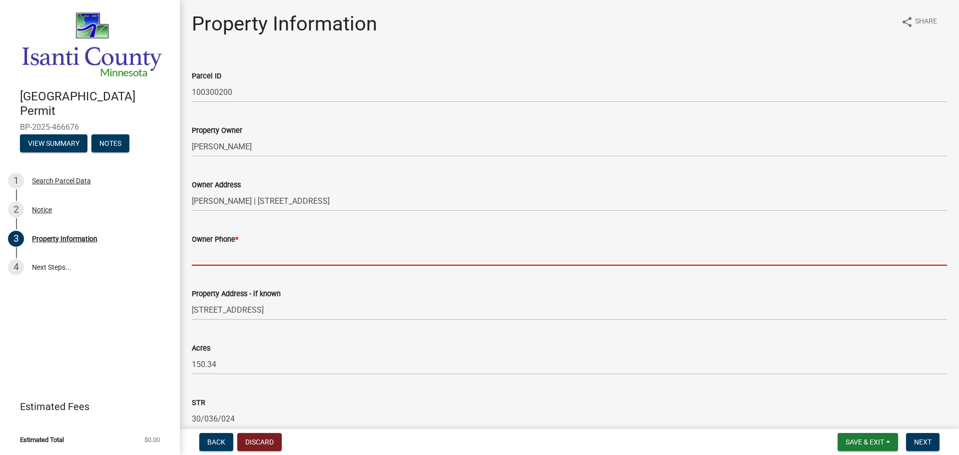
click at [303, 256] on input "Owner Phone *" at bounding box center [569, 255] width 755 height 20
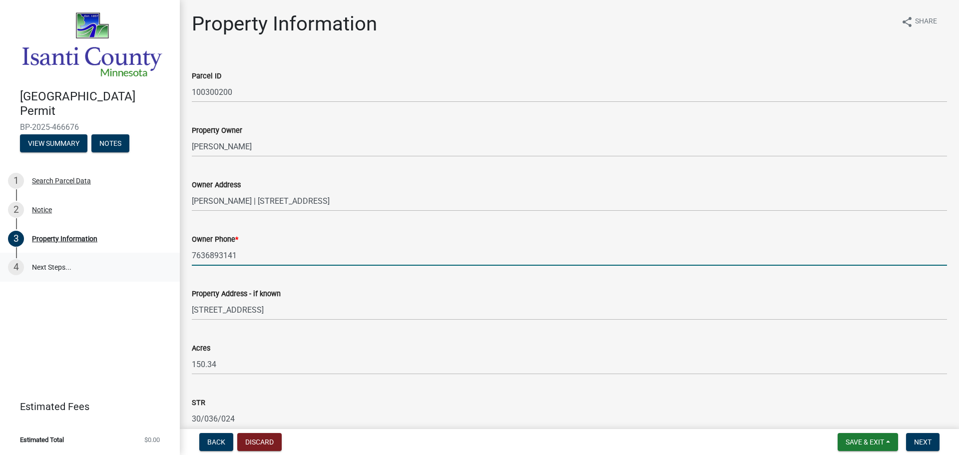
drag, startPoint x: 270, startPoint y: 256, endPoint x: 0, endPoint y: 260, distance: 269.6
click at [0, 259] on div "[GEOGRAPHIC_DATA] Permit BP-2025-466676 View Summary Notes 1 Search Parcel Data…" at bounding box center [479, 227] width 959 height 455
type input "6123902727"
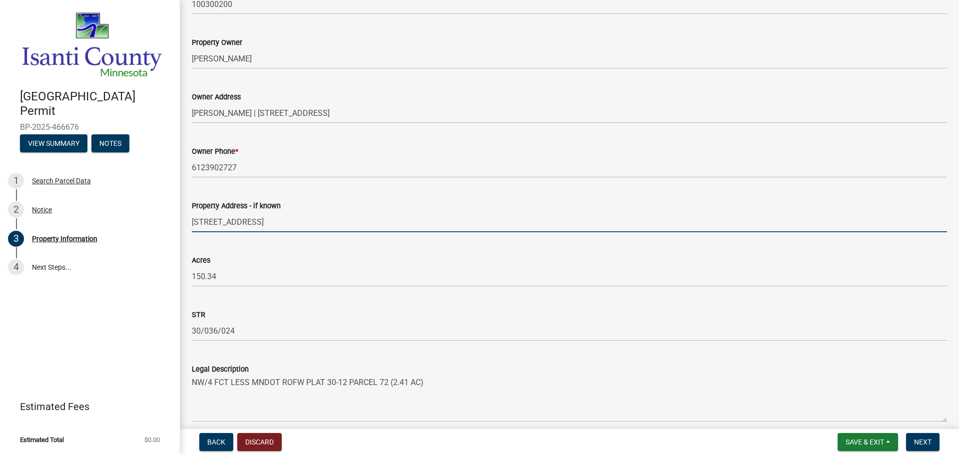
scroll to position [200, 0]
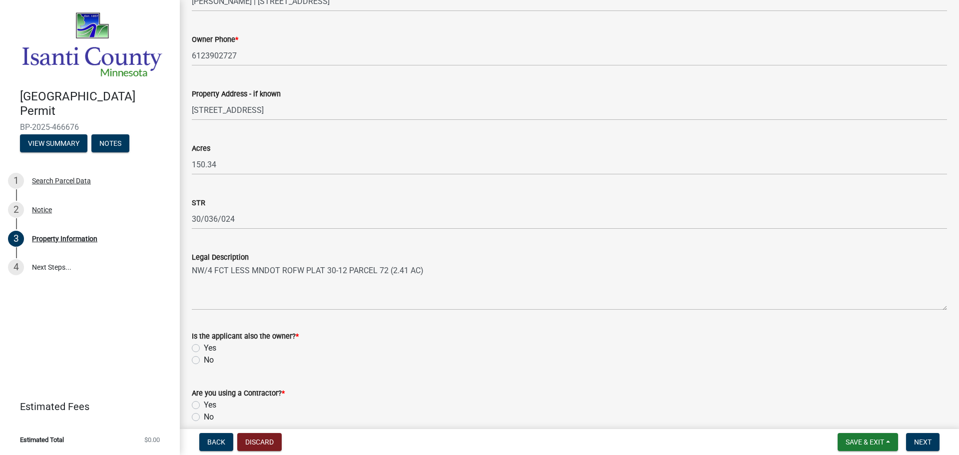
click at [204, 360] on label "No" at bounding box center [209, 360] width 10 height 12
click at [204, 360] on input "No" at bounding box center [207, 357] width 6 height 6
radio input "true"
click at [204, 416] on label "No" at bounding box center [209, 417] width 10 height 12
click at [204, 416] on input "No" at bounding box center [207, 414] width 6 height 6
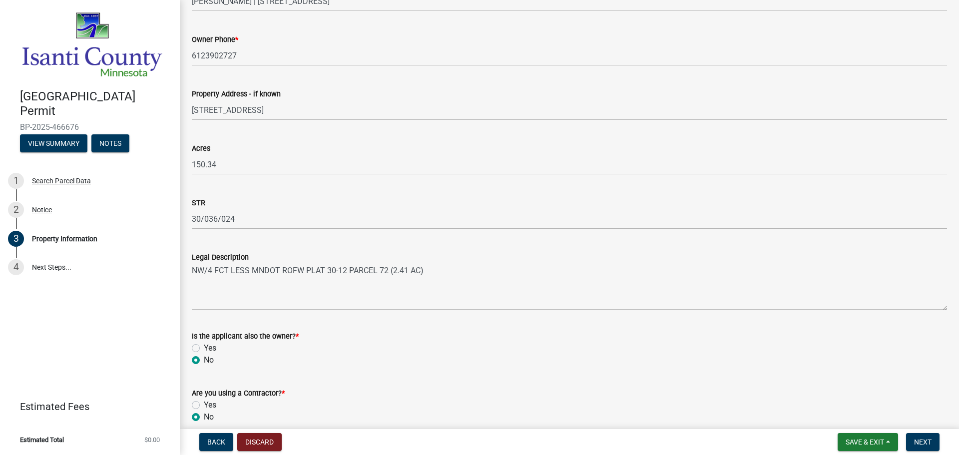
radio input "true"
click at [932, 444] on button "Next" at bounding box center [922, 442] width 33 height 18
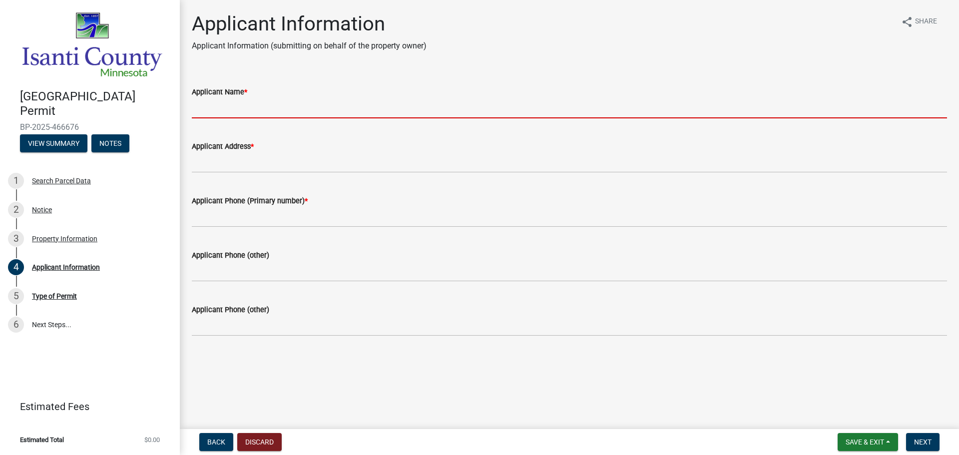
click at [220, 107] on input "Applicant Name *" at bounding box center [569, 108] width 755 height 20
type input "[PERSON_NAME] BROS"
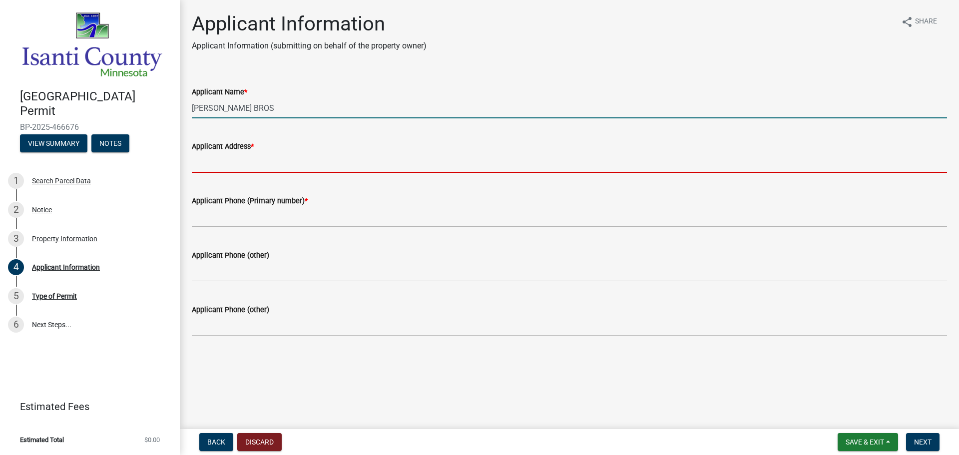
click at [268, 166] on input "Applicant Address *" at bounding box center [569, 162] width 755 height 20
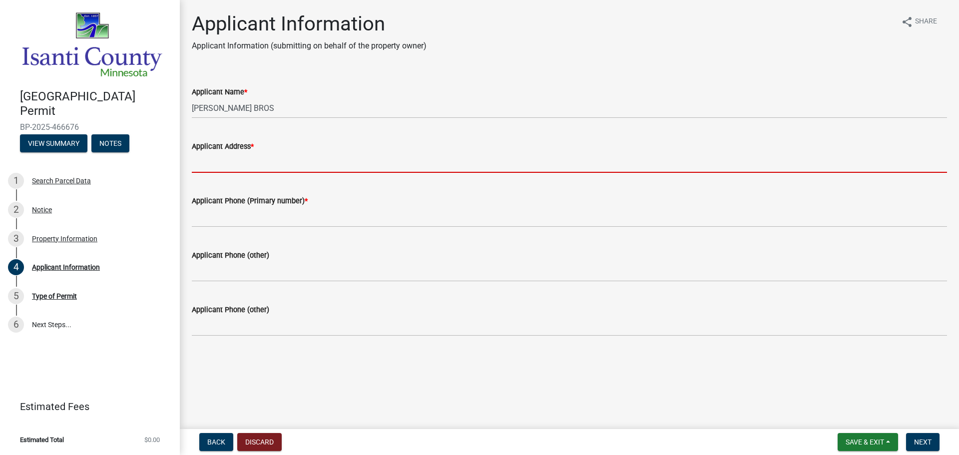
type input "37258 HWY 65 NE P.O. BOX 101Grandy, MN 55029"
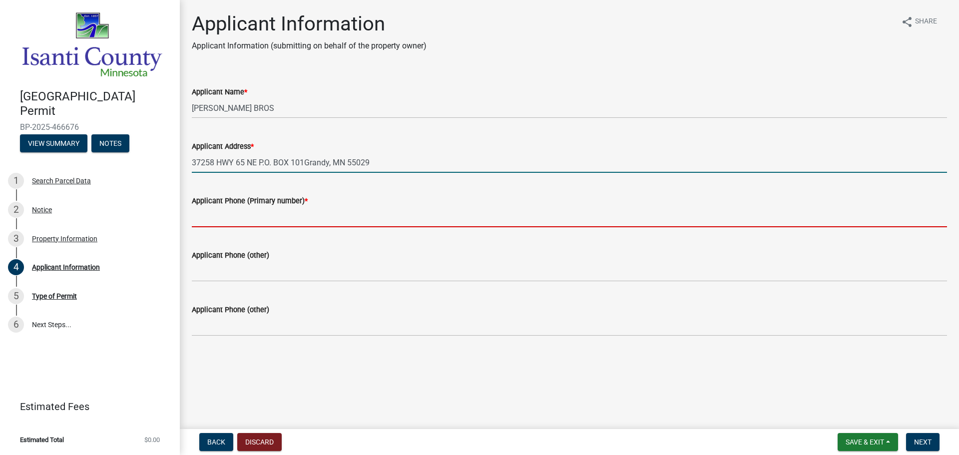
type input "7636893141"
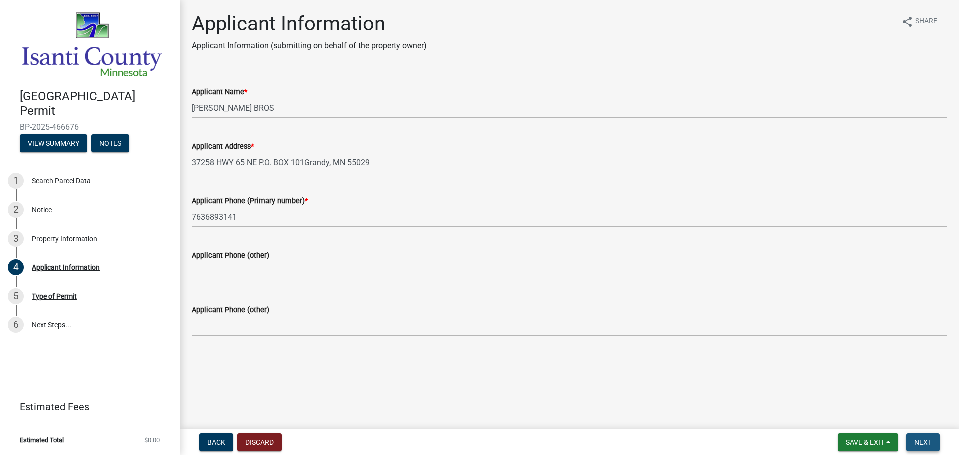
click at [922, 442] on span "Next" at bounding box center [922, 442] width 17 height 8
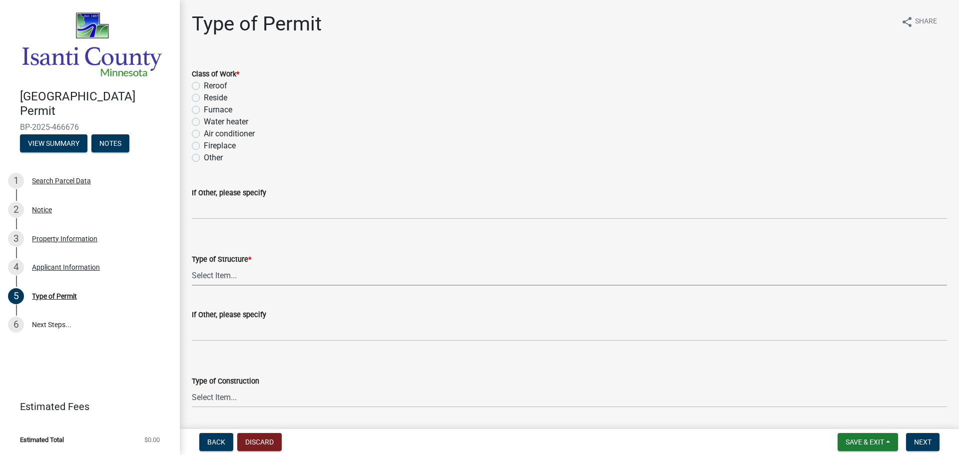
click at [277, 271] on select "Select Item... Accessory Commercial Single Family Agricultural Other N/A" at bounding box center [569, 275] width 755 height 20
click at [192, 265] on select "Select Item... Accessory Commercial Single Family Agricultural Other N/A" at bounding box center [569, 275] width 755 height 20
select select "eb4da8a3-282e-4d3e-a231-485219132635"
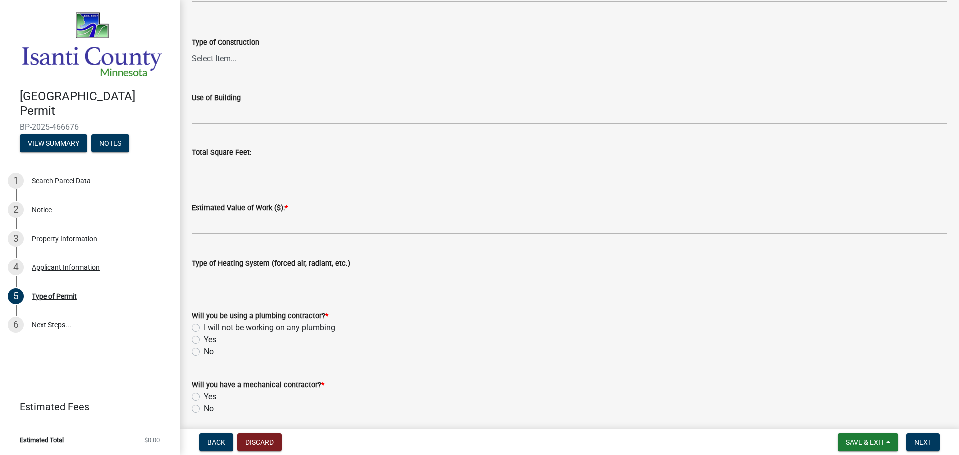
scroll to position [376, 0]
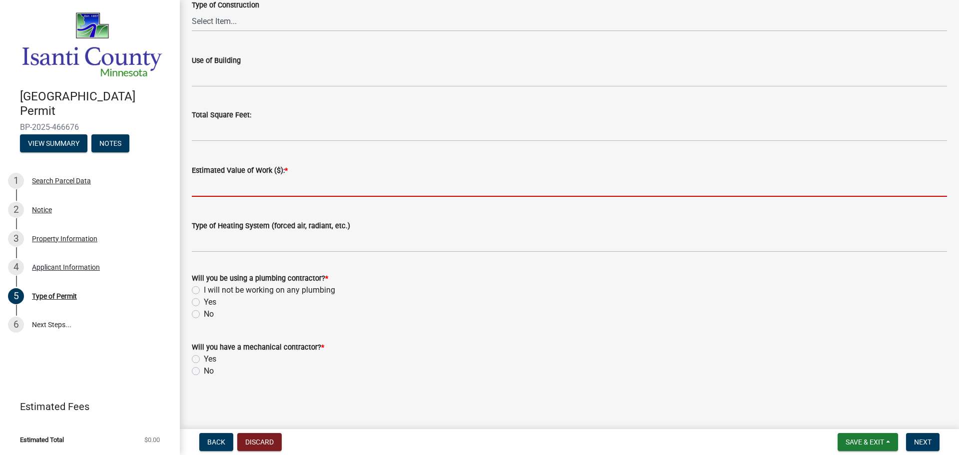
click at [295, 192] on input "text" at bounding box center [569, 186] width 755 height 20
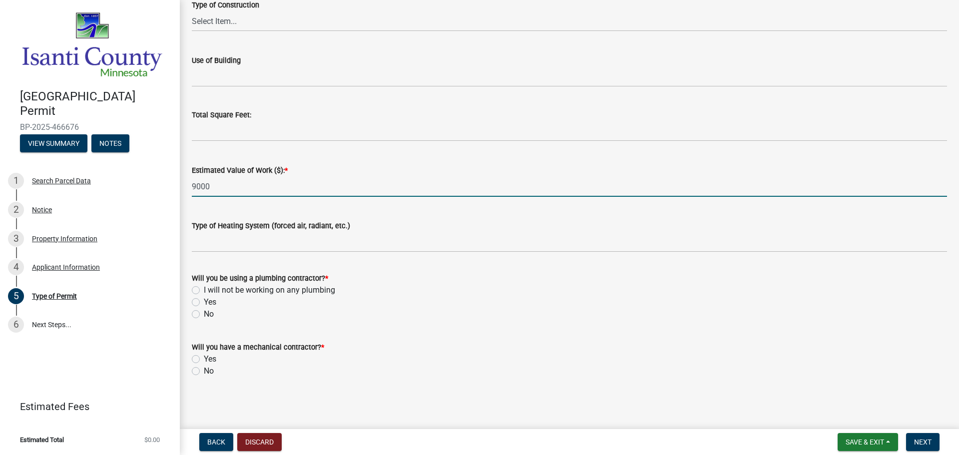
type input "9000"
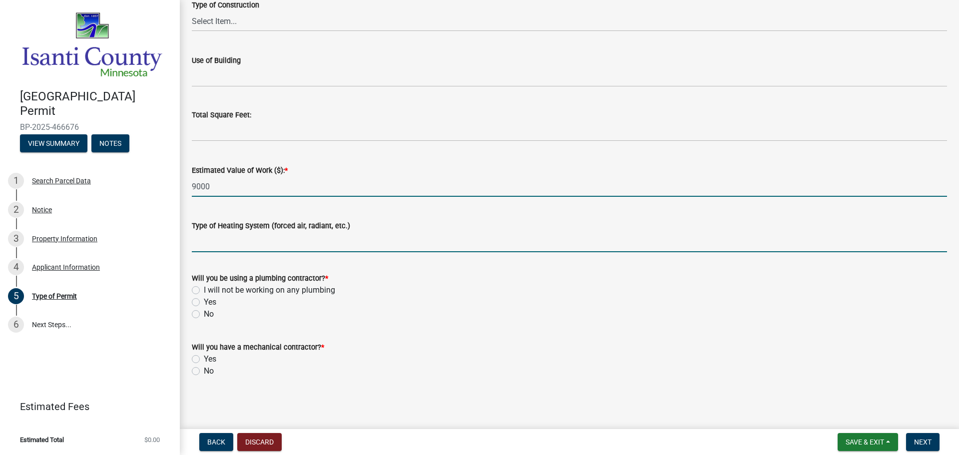
click at [301, 235] on input "Type of Heating System (forced air, radiant, etc.)" at bounding box center [569, 242] width 755 height 20
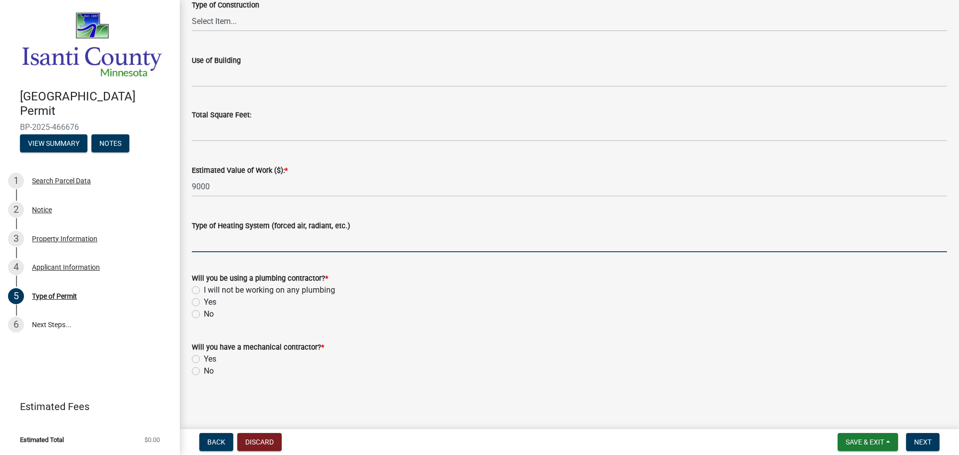
click at [204, 301] on label "Yes" at bounding box center [210, 302] width 12 height 12
click at [204, 301] on input "Yes" at bounding box center [207, 299] width 6 height 6
radio input "true"
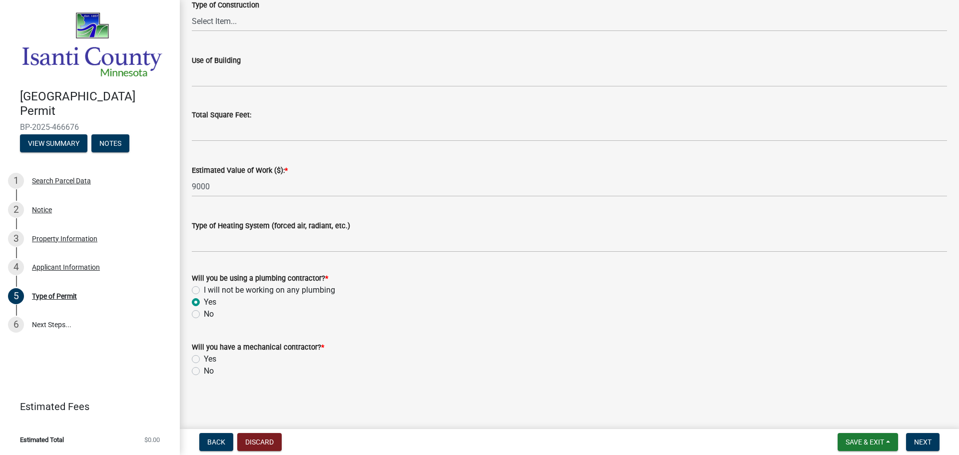
click at [204, 371] on label "No" at bounding box center [209, 371] width 10 height 12
click at [204, 371] on input "No" at bounding box center [207, 368] width 6 height 6
radio input "true"
click at [929, 444] on span "Next" at bounding box center [922, 442] width 17 height 8
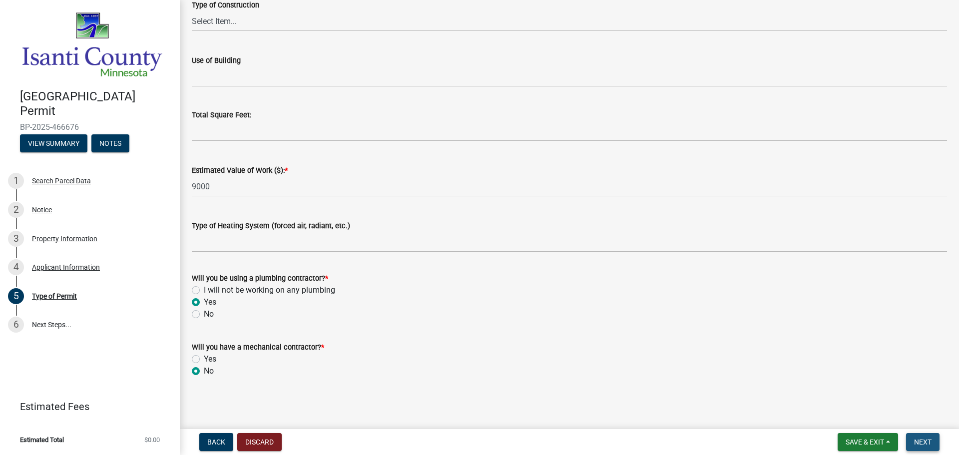
click at [918, 443] on span "Next" at bounding box center [922, 442] width 17 height 8
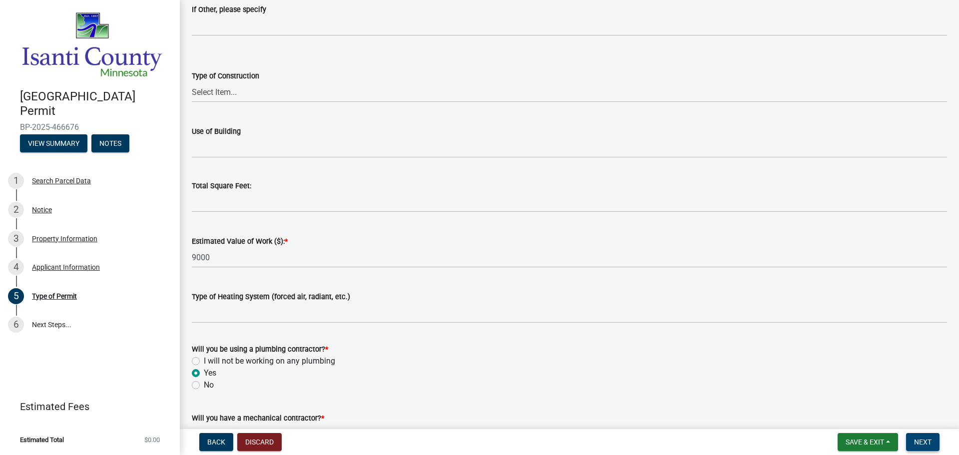
scroll to position [196, 0]
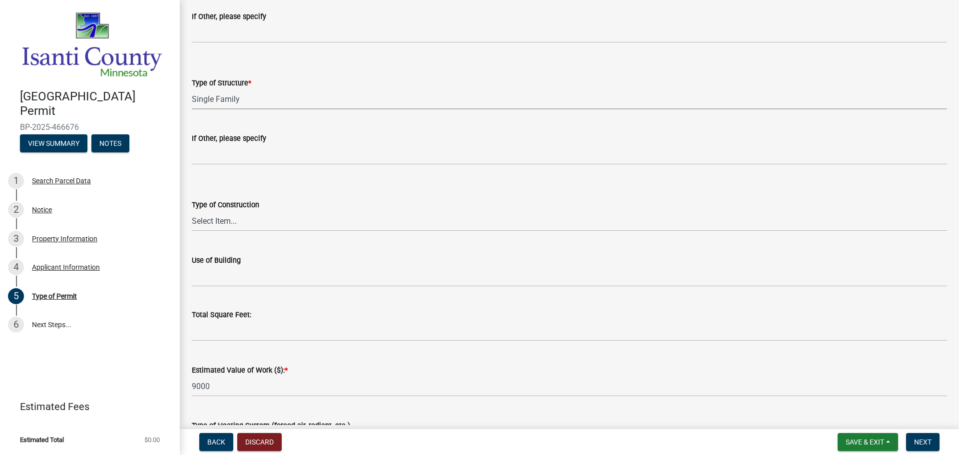
click at [242, 98] on select "Select Item... Accessory Commercial Single Family Agricultural Other N/A" at bounding box center [569, 99] width 755 height 20
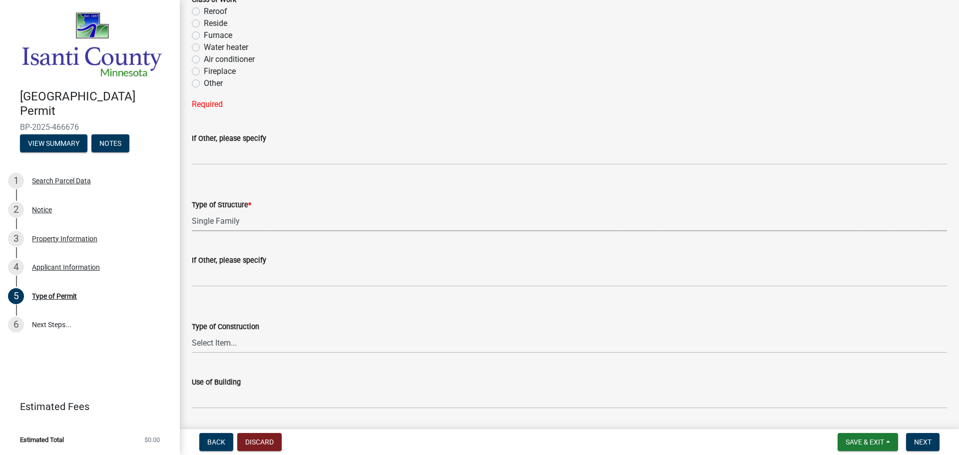
scroll to position [46, 0]
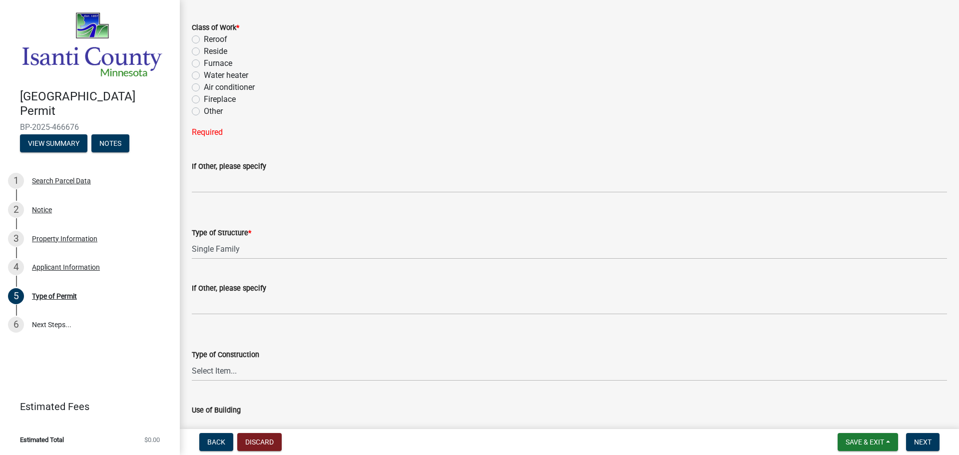
click at [204, 110] on label "Other" at bounding box center [213, 111] width 19 height 12
click at [204, 110] on input "Other" at bounding box center [207, 108] width 6 height 6
radio input "true"
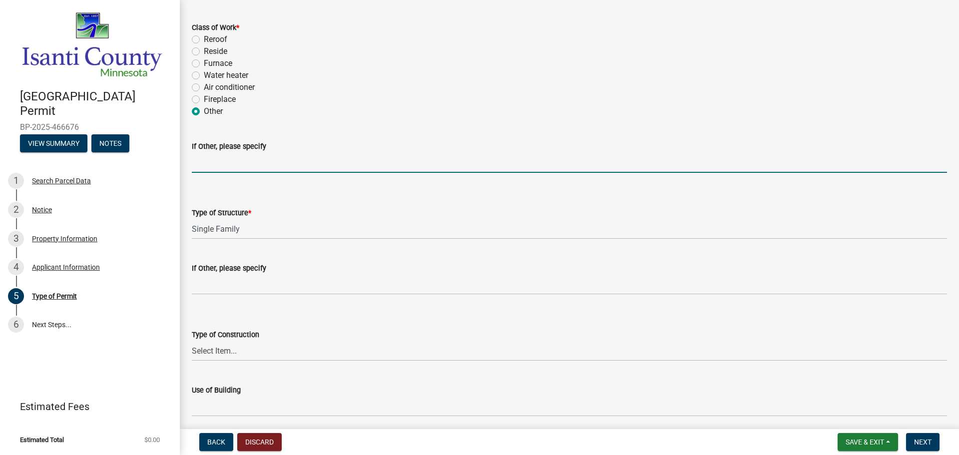
click at [228, 164] on input "If Other, please specify" at bounding box center [569, 162] width 755 height 20
type input "w"
type input "REPLACE WATER HEATER AND WATER SOFTENER"
click at [924, 441] on span "Next" at bounding box center [922, 442] width 17 height 8
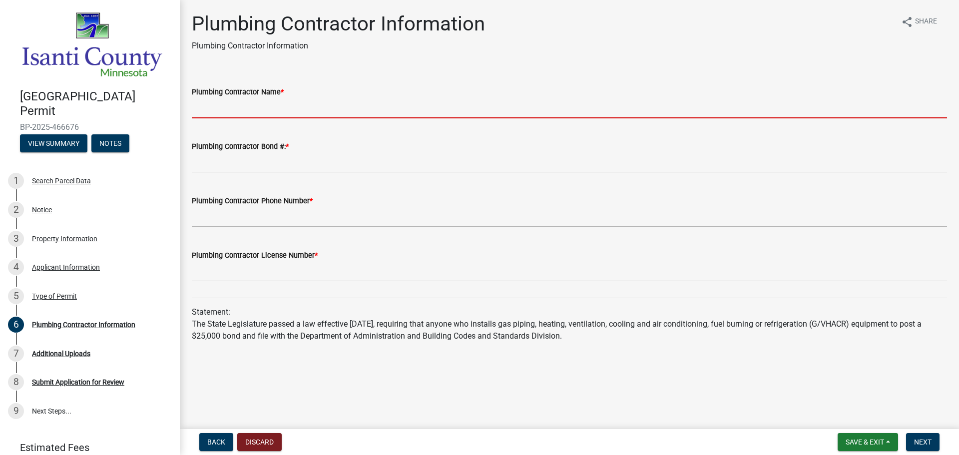
click at [229, 106] on input "Plumbing Contractor Name *" at bounding box center [569, 108] width 755 height 20
type input "[PERSON_NAME] BROS."
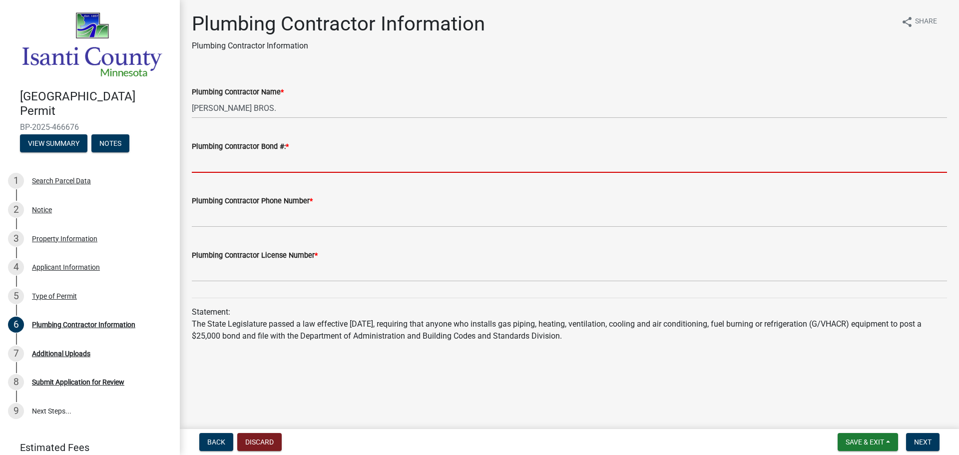
click at [280, 167] on input "Plumbing Contractor Bond #: *" at bounding box center [569, 162] width 755 height 20
type input "PC644464"
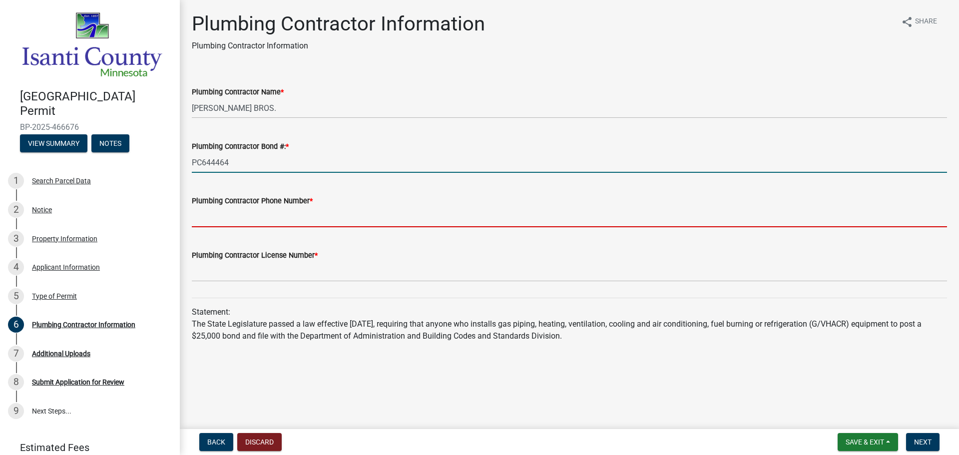
drag, startPoint x: 315, startPoint y: 221, endPoint x: 318, endPoint y: 226, distance: 5.8
click at [315, 221] on input "Plumbing Contractor Phone Number *" at bounding box center [569, 217] width 755 height 20
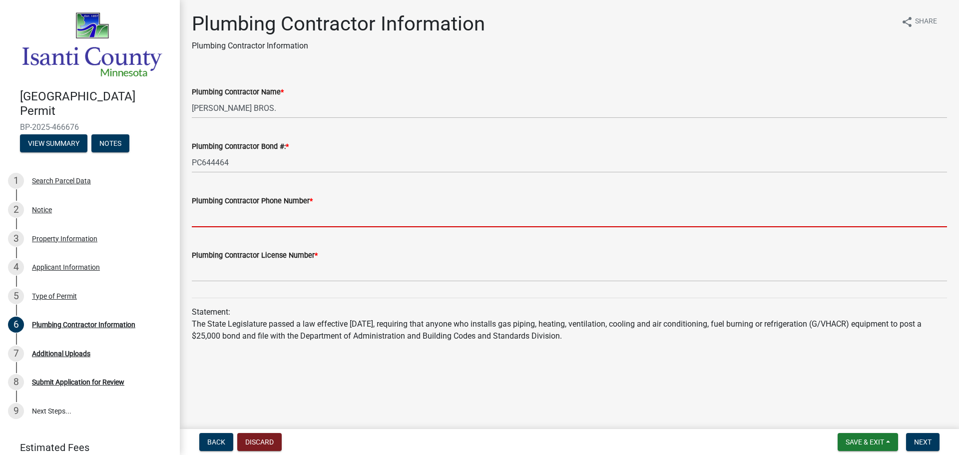
type input "7636893141"
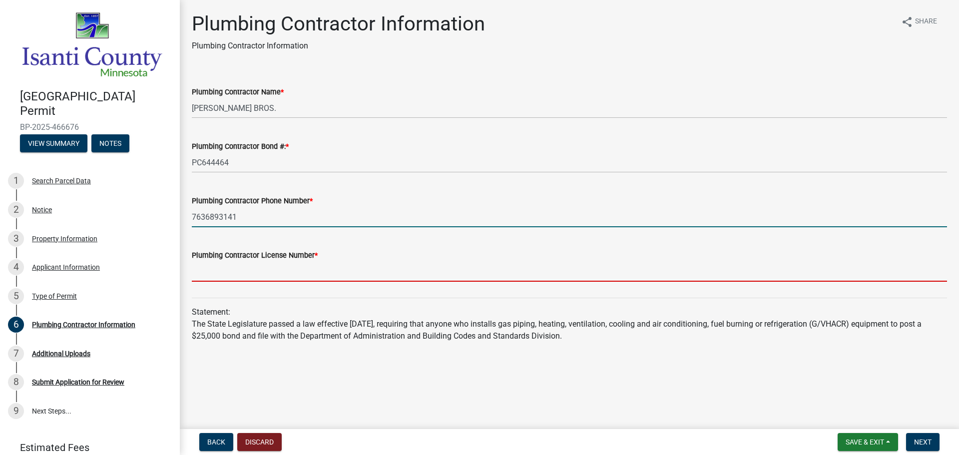
click at [294, 264] on input "Plumbing Contractor License Number *" at bounding box center [569, 271] width 755 height 20
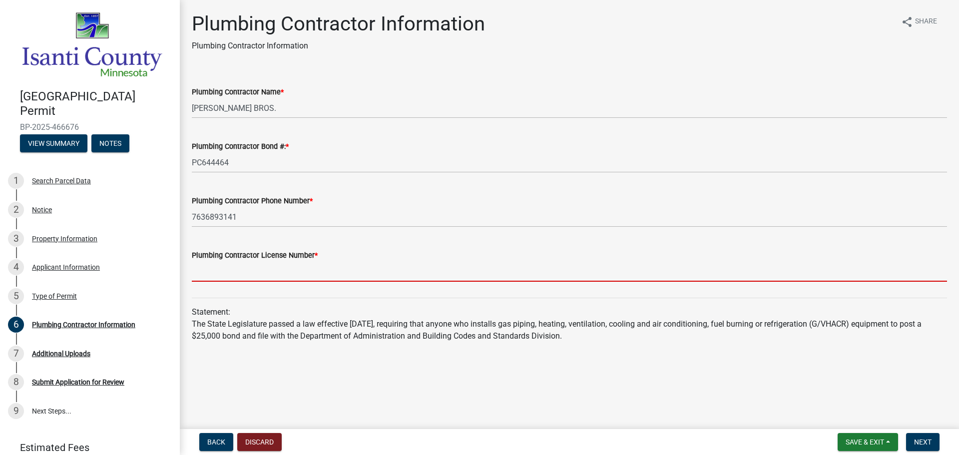
type input "PC644464"
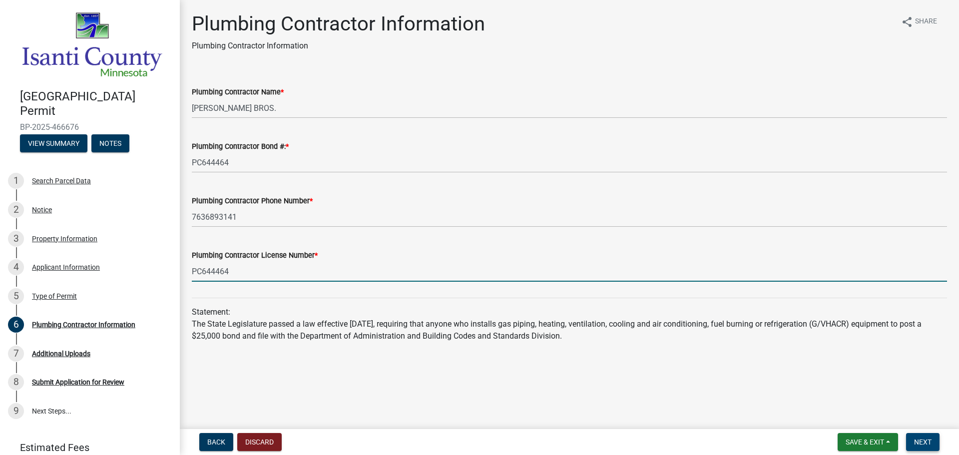
click at [925, 439] on span "Next" at bounding box center [922, 442] width 17 height 8
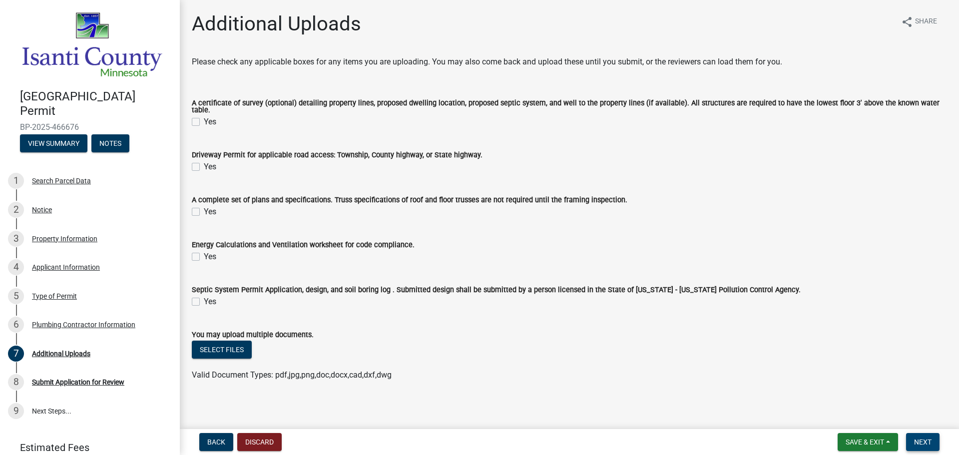
click at [912, 446] on button "Next" at bounding box center [922, 442] width 33 height 18
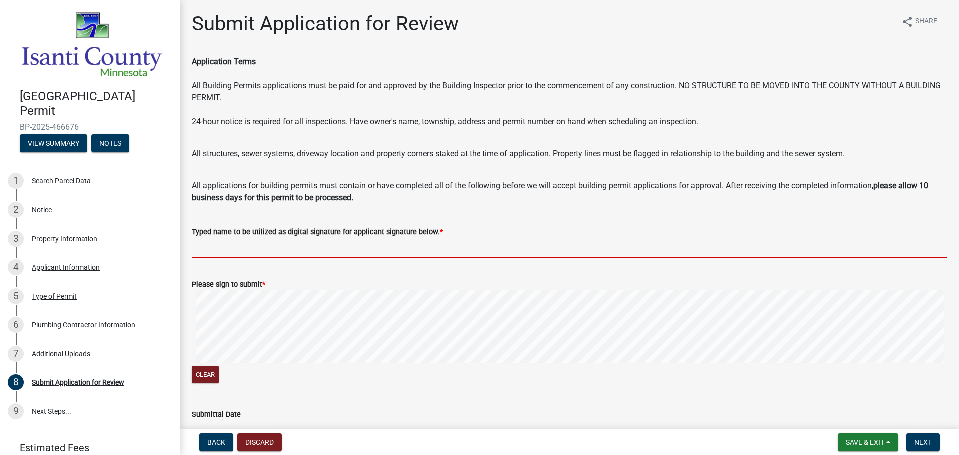
click at [370, 244] on input "Typed name to be utilized as digital signature for applicant signature below. *" at bounding box center [569, 248] width 755 height 20
type input "[PERSON_NAME]"
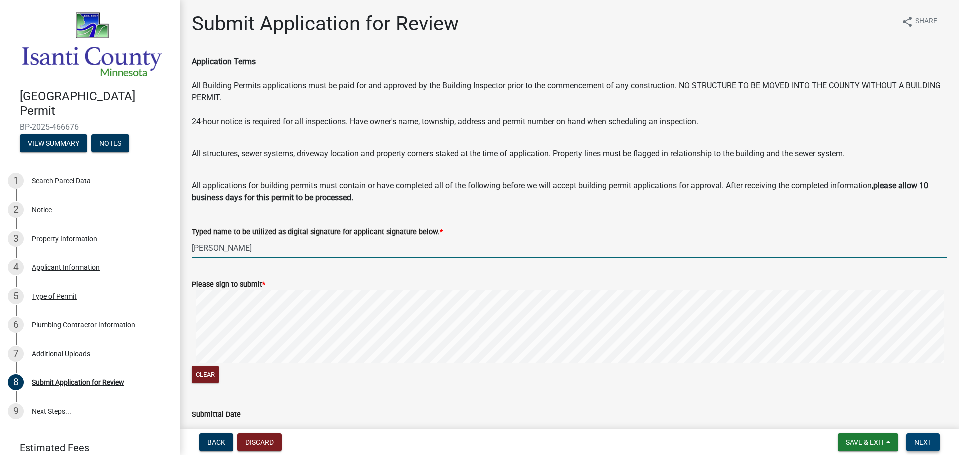
click at [912, 438] on button "Next" at bounding box center [922, 442] width 33 height 18
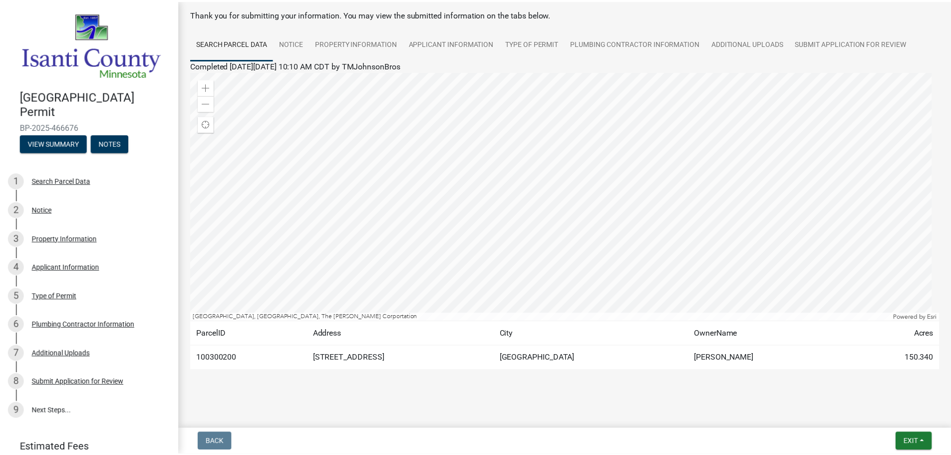
scroll to position [52, 0]
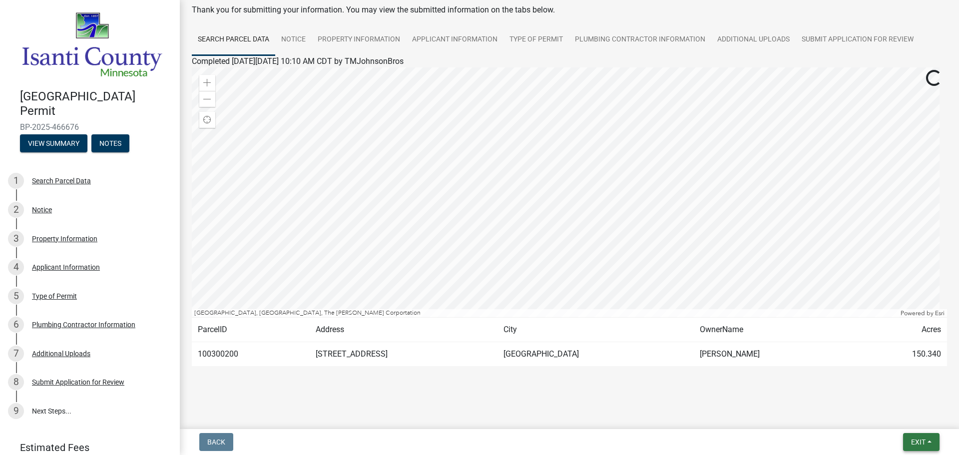
click at [913, 435] on button "Exit" at bounding box center [921, 442] width 36 height 18
click at [903, 415] on button "Save & Exit" at bounding box center [899, 416] width 80 height 24
